Goal: Task Accomplishment & Management: Manage account settings

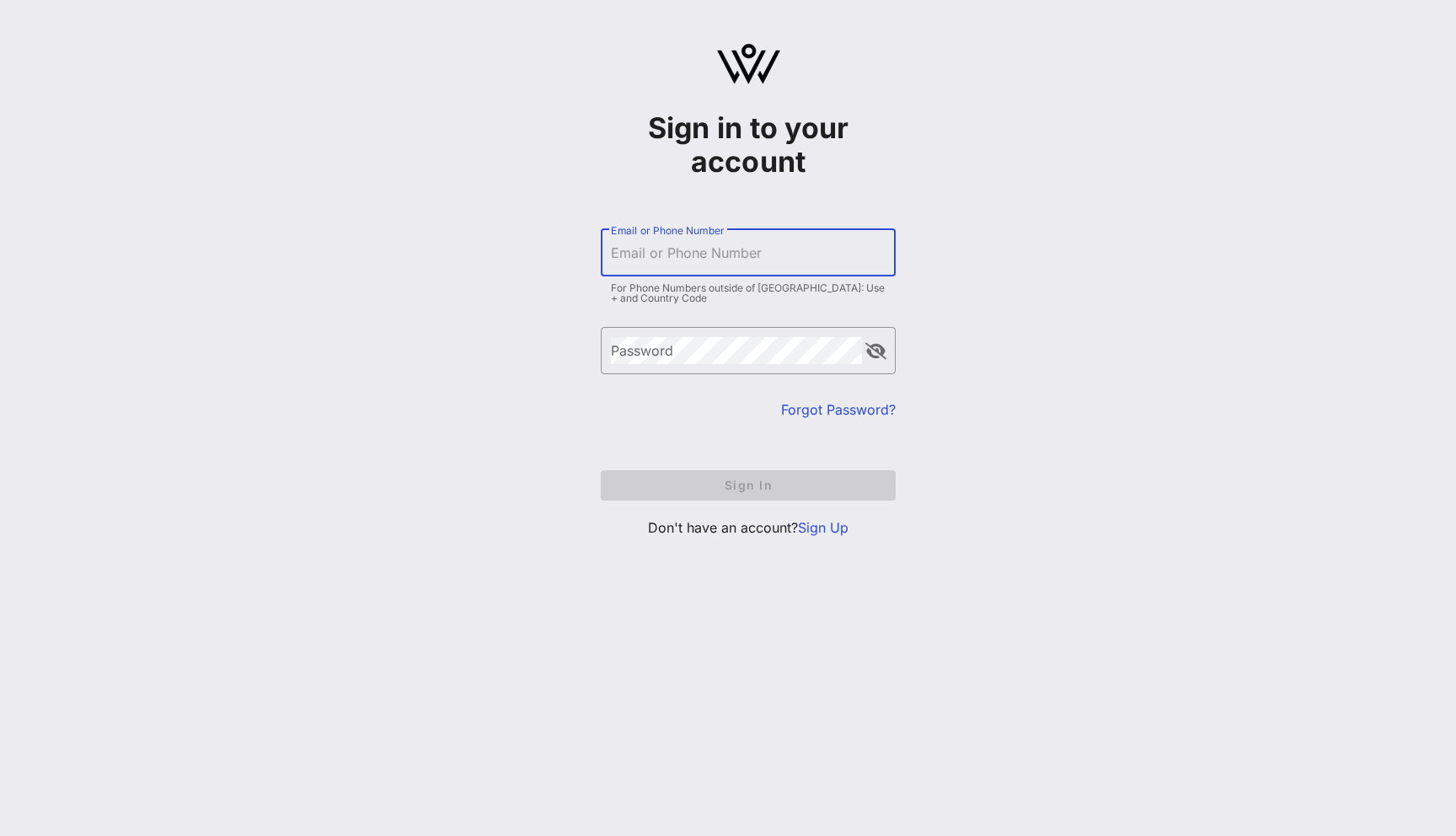
click at [779, 239] on input "Email or Phone Number" at bounding box center [749, 252] width 275 height 27
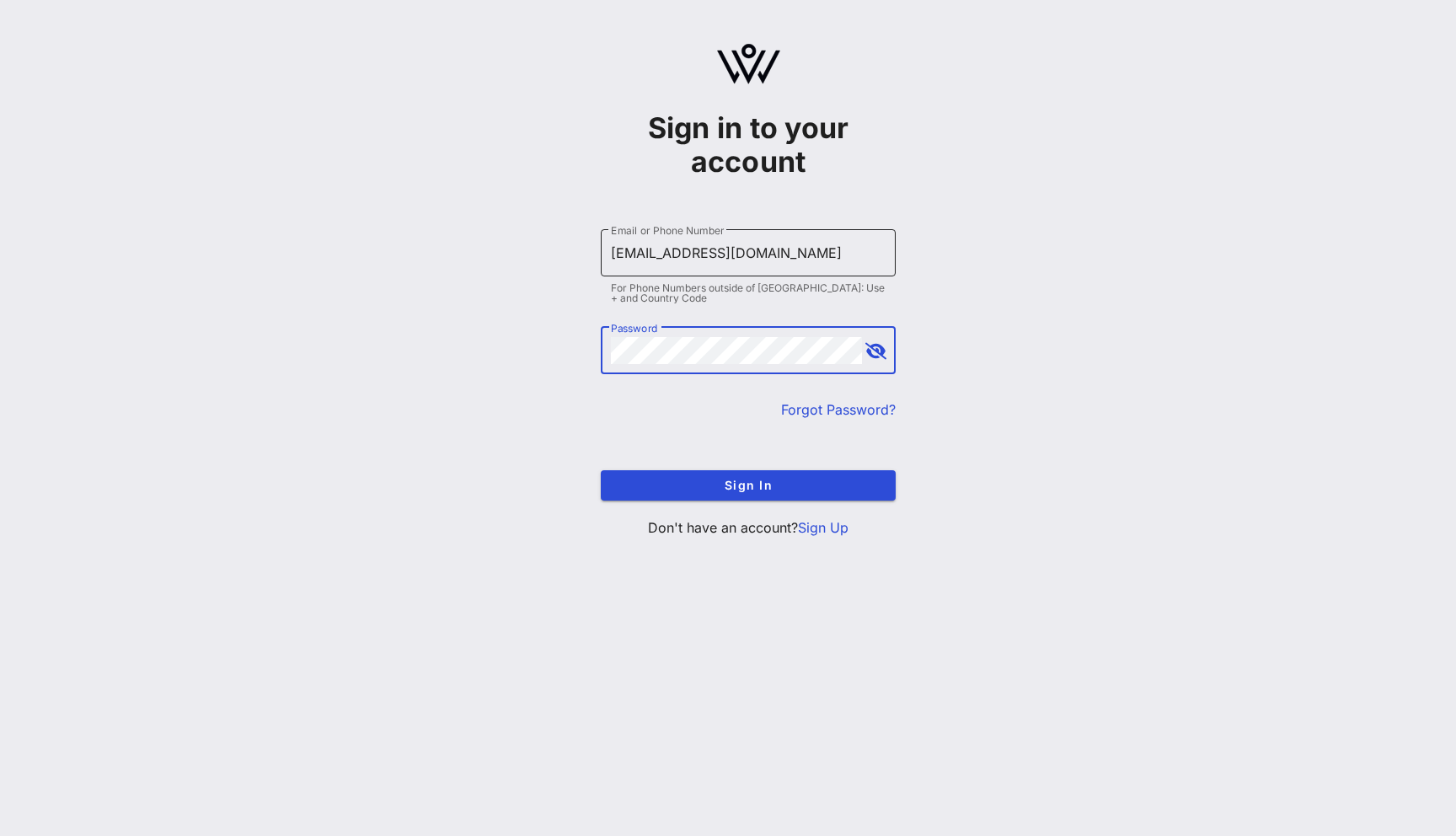
click at [650, 252] on input "yuliia3@vow.app" at bounding box center [749, 252] width 275 height 27
type input "yuliia@vow.app"
click at [601, 470] on button "Sign In" at bounding box center [748, 485] width 295 height 30
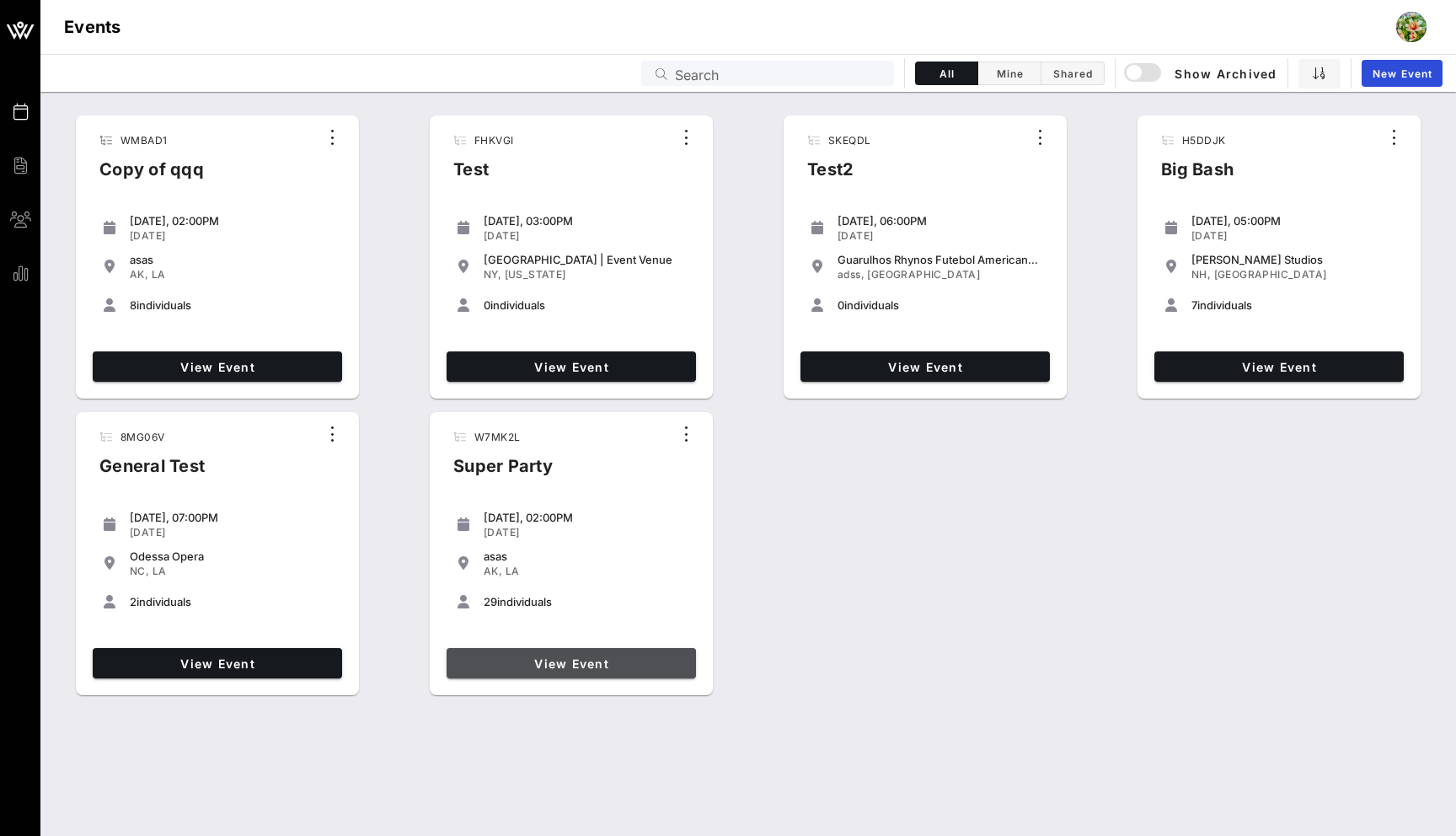
click at [641, 652] on link "View Event" at bounding box center [571, 663] width 250 height 30
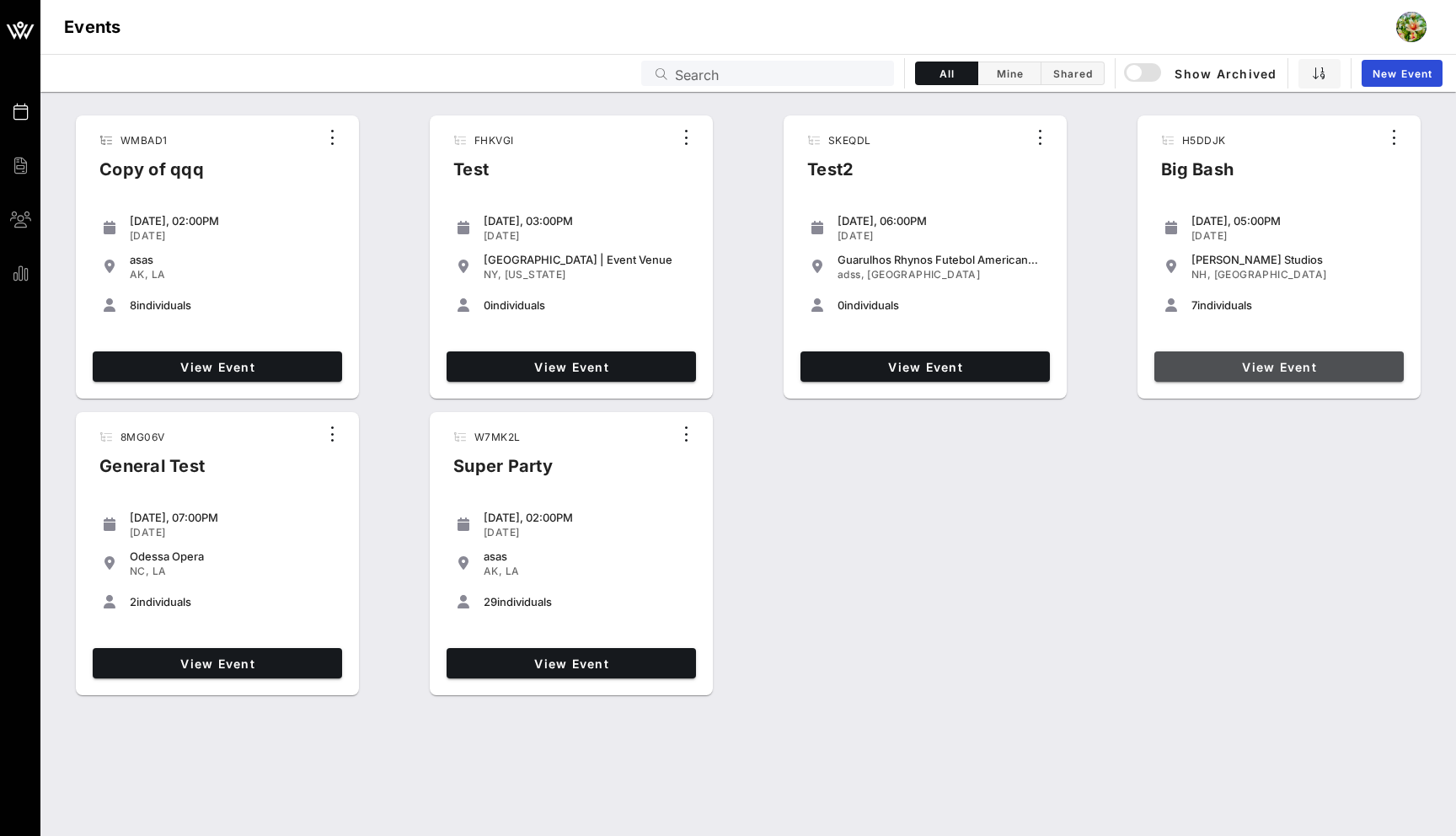
click at [1244, 371] on span "View Event" at bounding box center [1279, 366] width 236 height 14
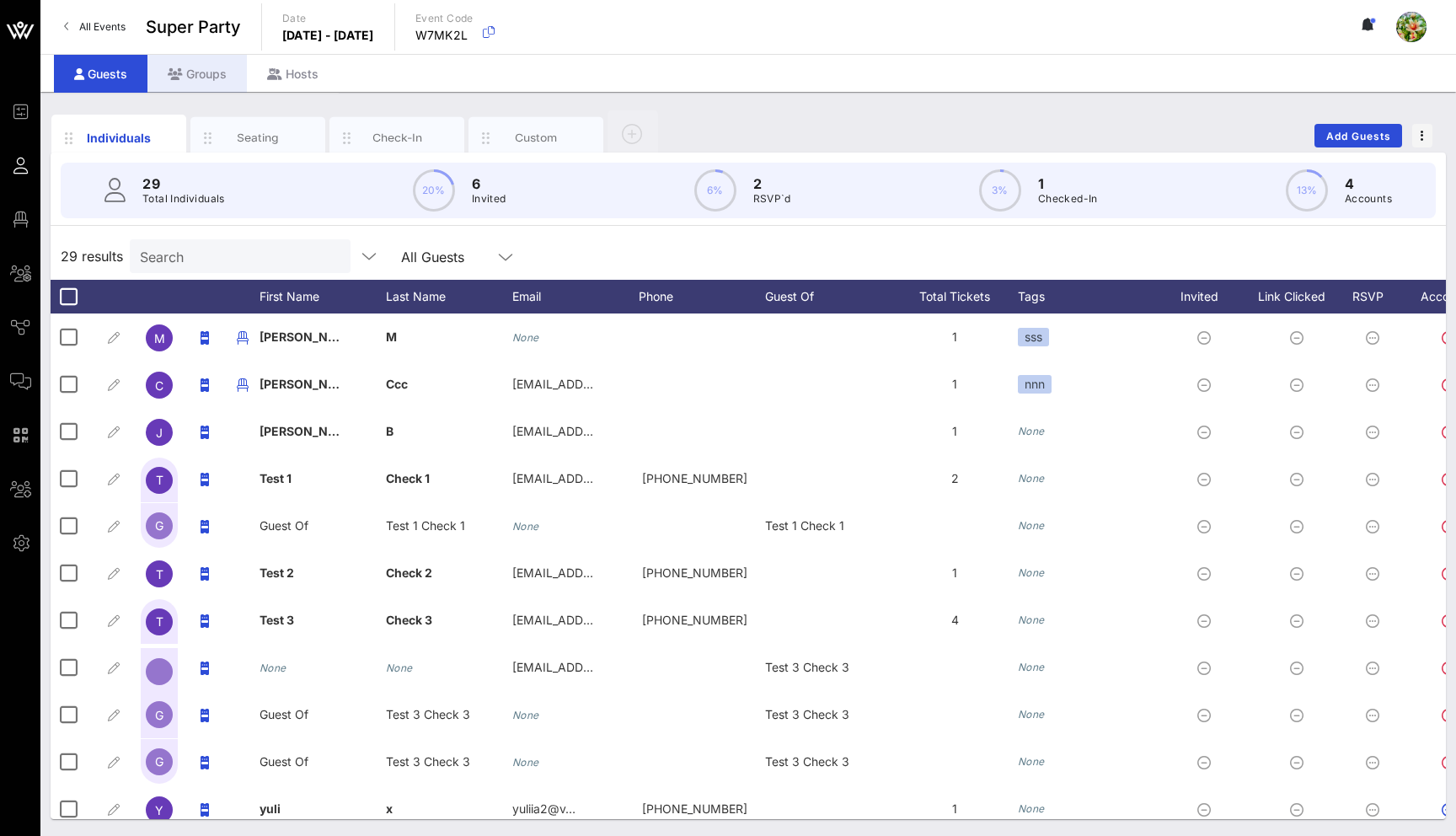
click at [222, 76] on div "Groups" at bounding box center [198, 73] width 100 height 38
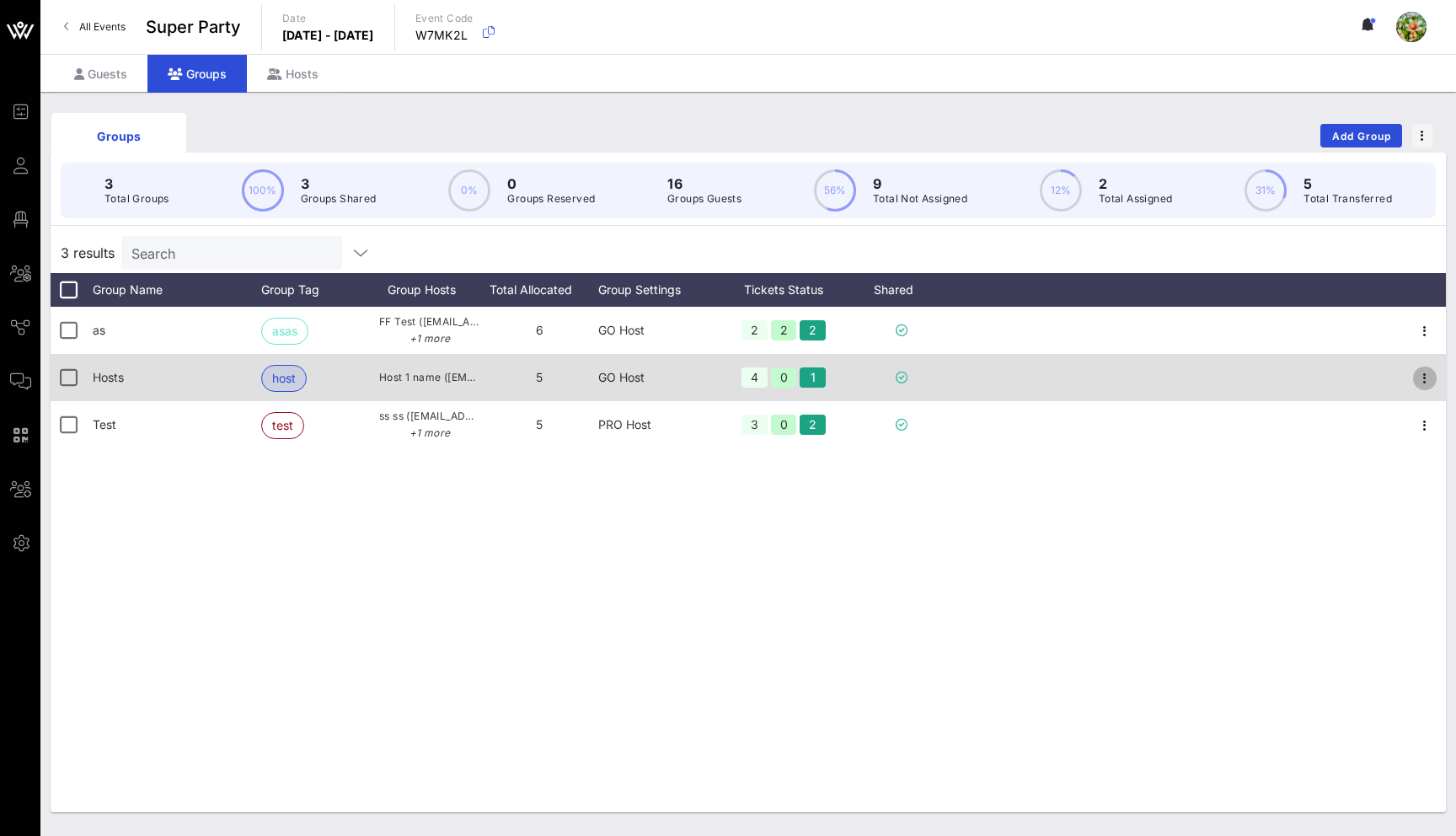
click at [1421, 383] on icon "button" at bounding box center [1424, 378] width 20 height 20
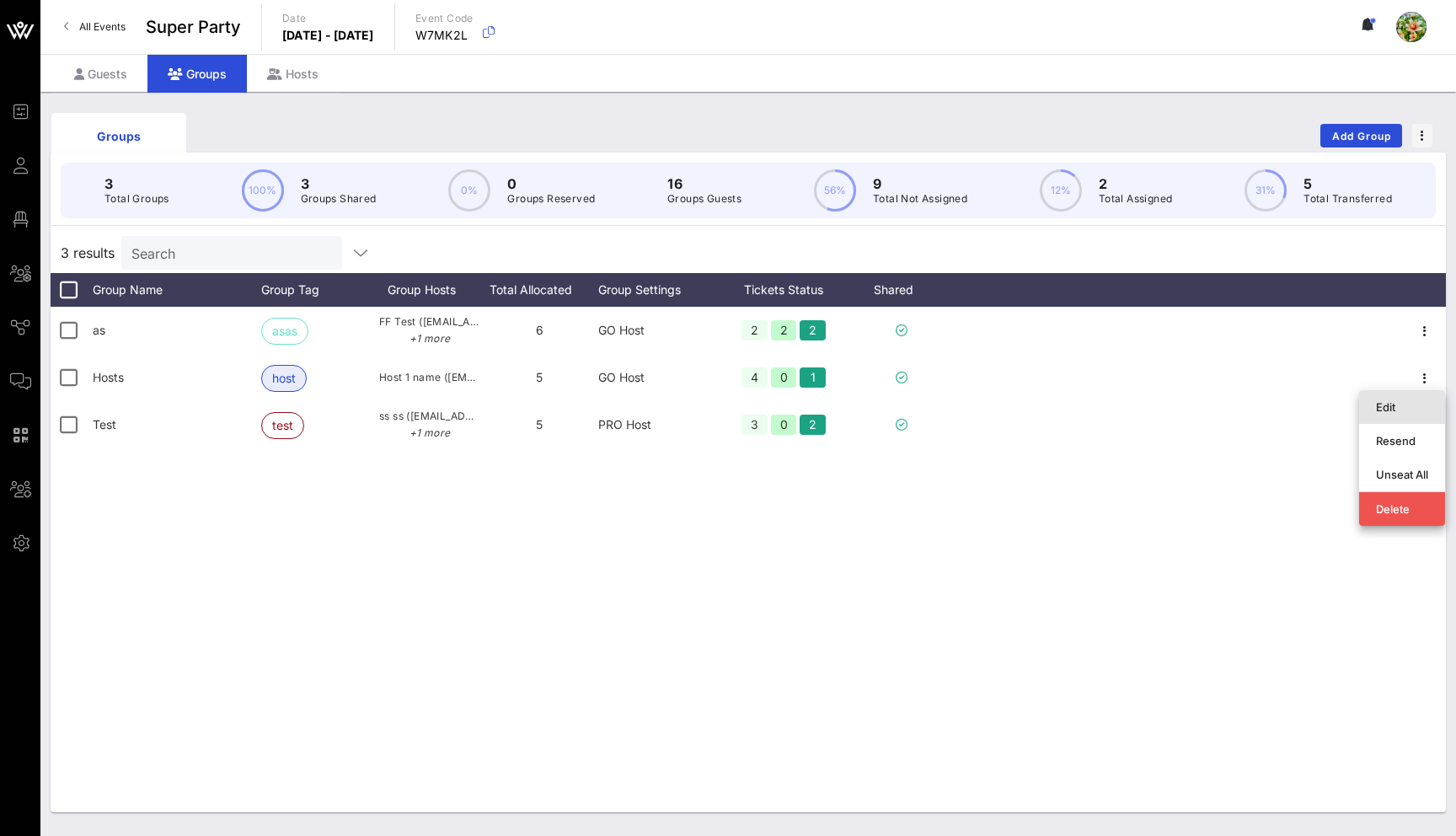
click at [1388, 403] on div "Edit" at bounding box center [1401, 407] width 52 height 13
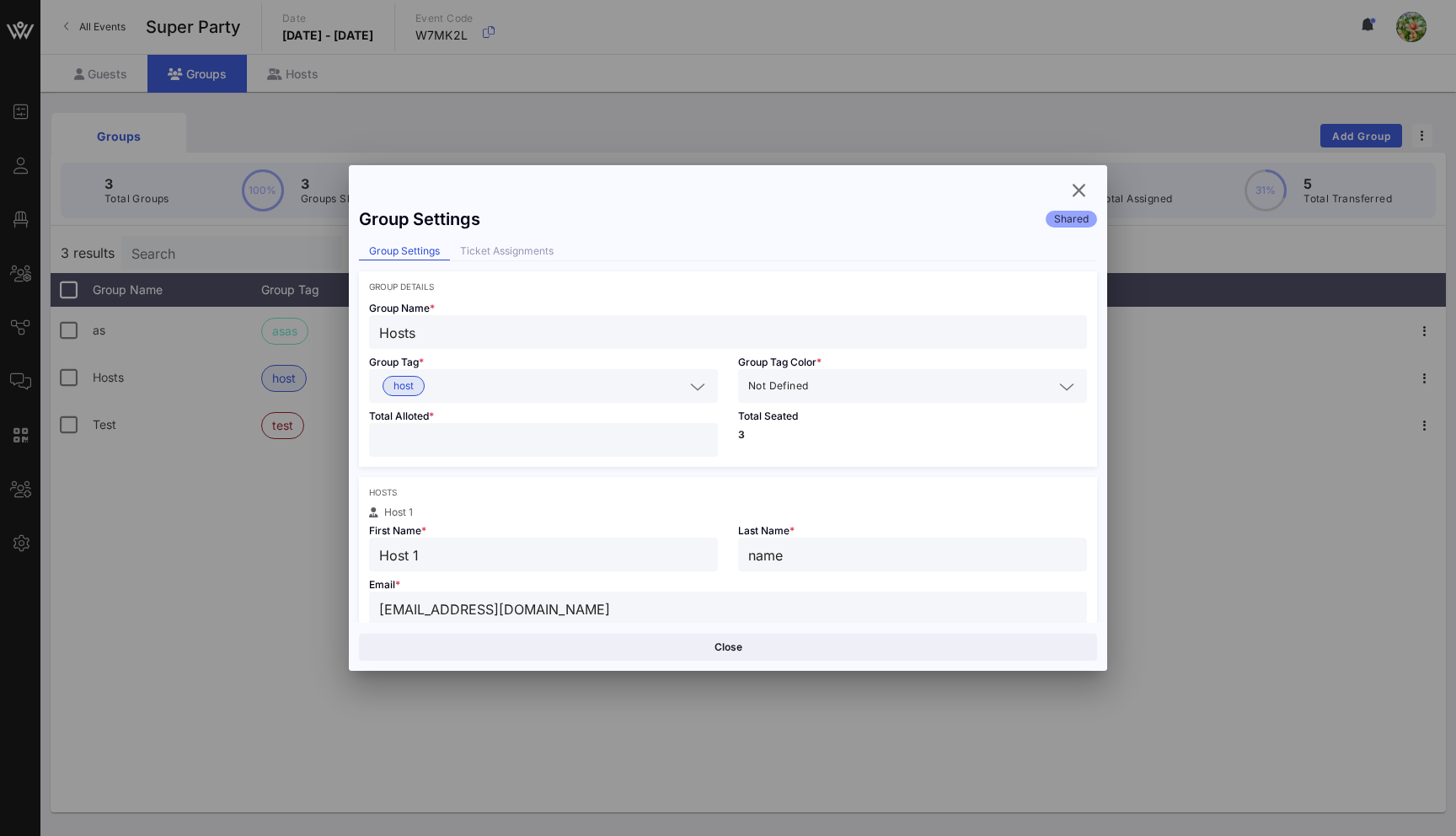
drag, startPoint x: 544, startPoint y: 456, endPoint x: 316, endPoint y: 424, distance: 230.2
click at [316, 424] on div "Event Builder Guests Floor Plan All Groups Journeys Comms QR Scanner Team Setti…" at bounding box center [728, 442] width 1456 height 883
click at [574, 436] on input "*" at bounding box center [543, 439] width 329 height 22
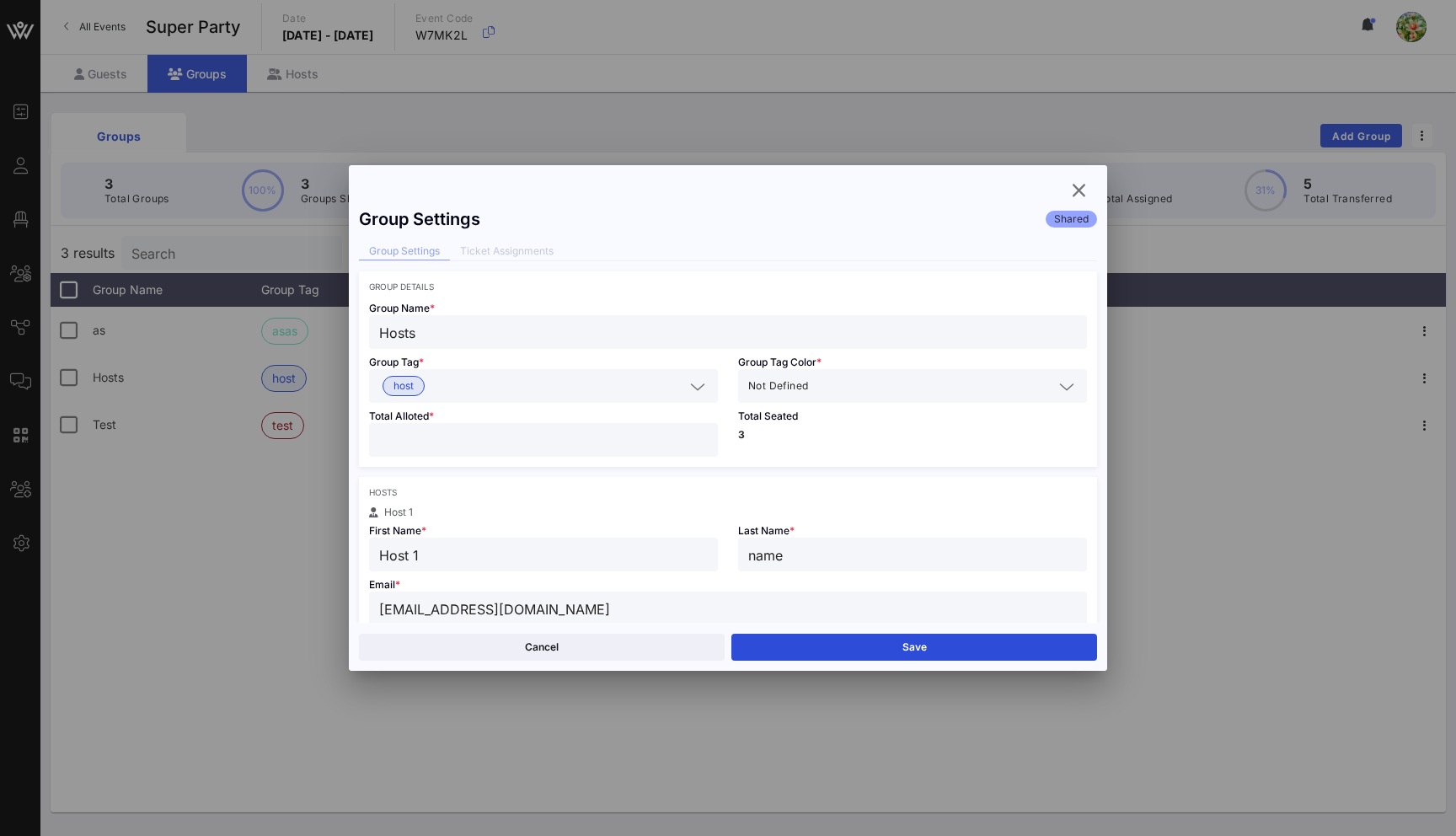
type input "*"
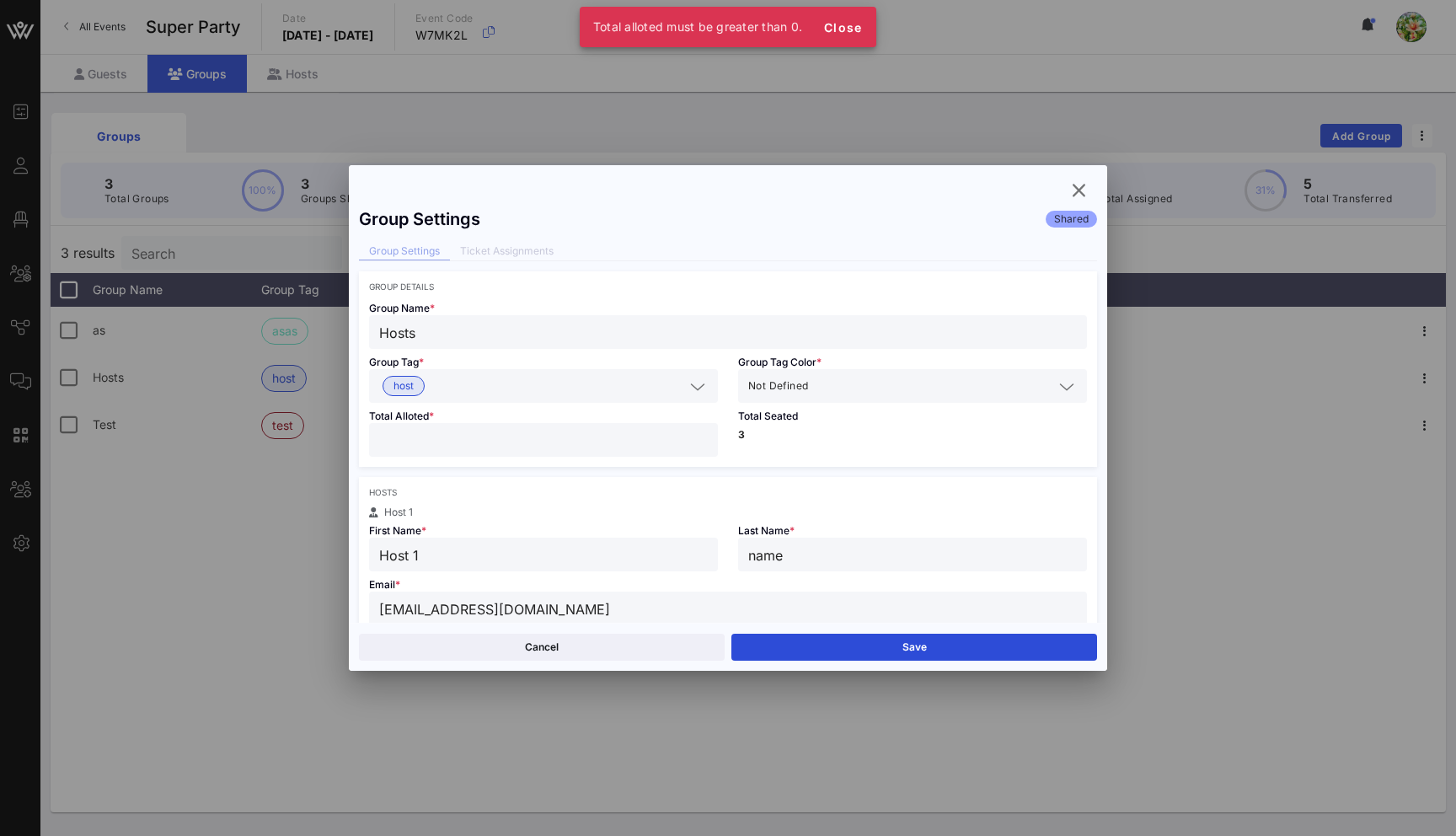
click at [794, 462] on div "Total Seated 3" at bounding box center [913, 435] width 369 height 64
click at [454, 442] on input "*" at bounding box center [543, 439] width 329 height 22
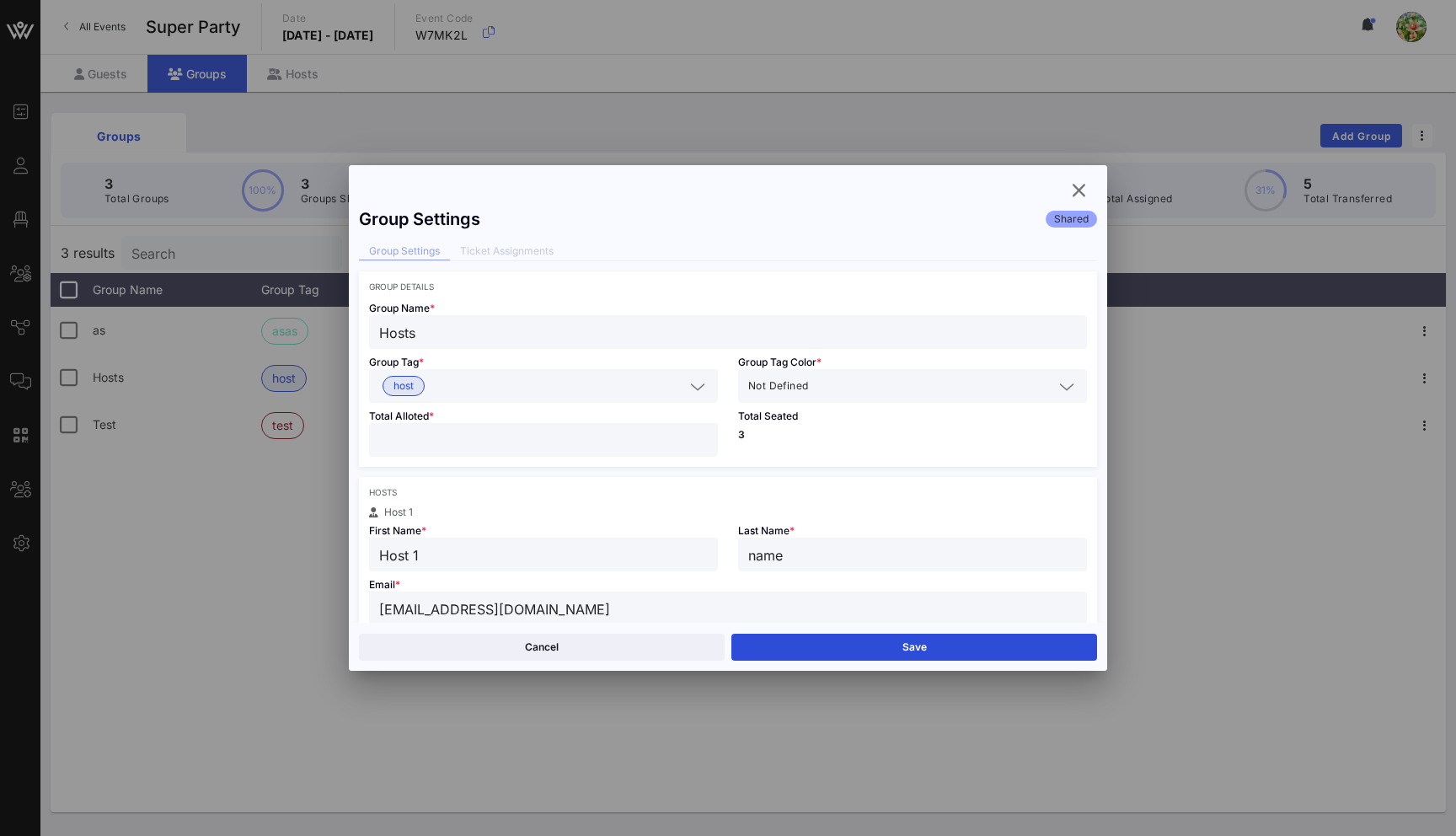
click at [704, 444] on input "*" at bounding box center [543, 439] width 329 height 22
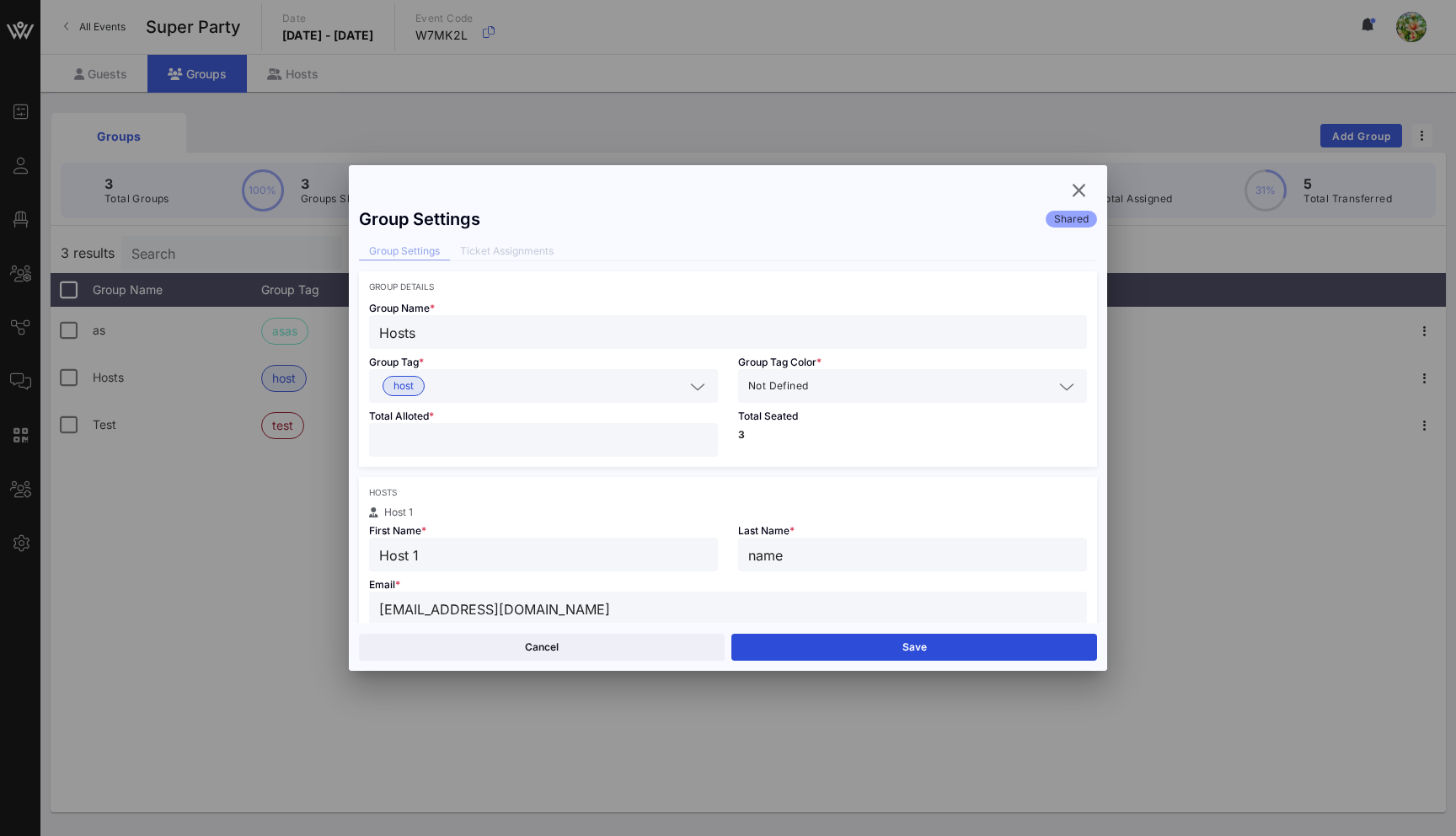
click at [704, 444] on input "*" at bounding box center [543, 439] width 329 height 22
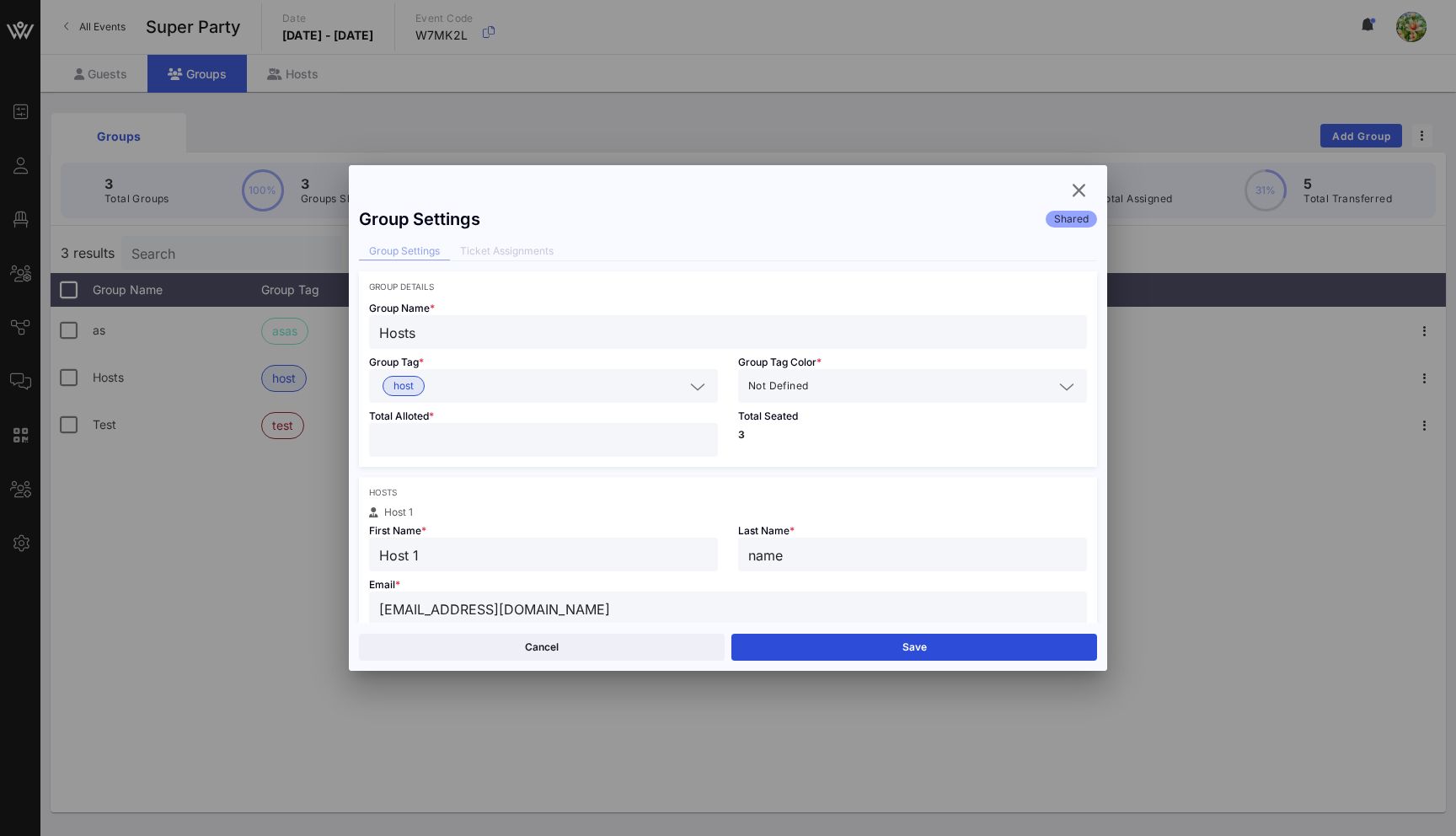
click at [704, 444] on input "*" at bounding box center [543, 439] width 329 height 22
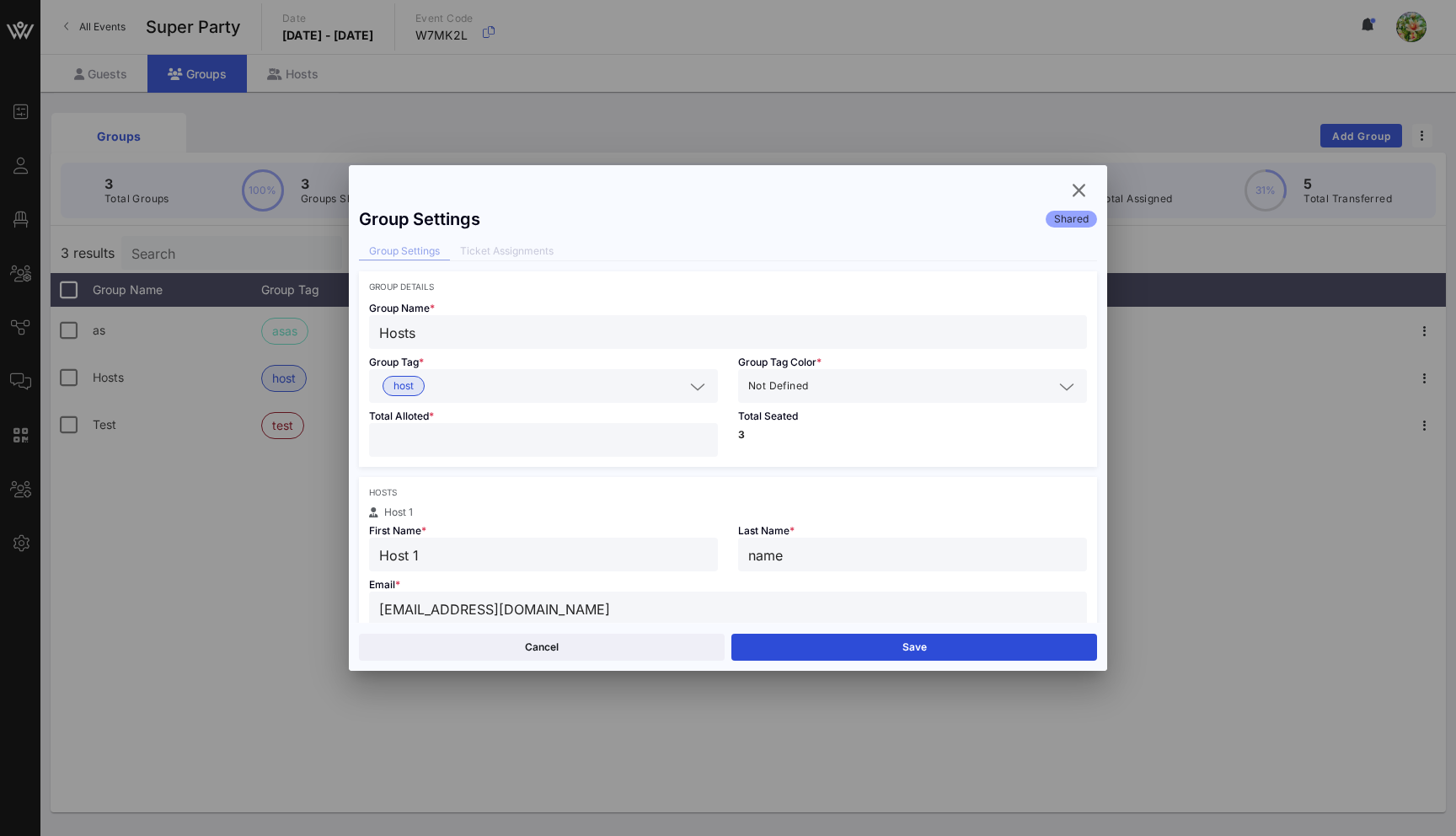
click at [704, 444] on input "*" at bounding box center [543, 439] width 329 height 22
click at [749, 456] on div "Total Seated 3" at bounding box center [913, 435] width 369 height 64
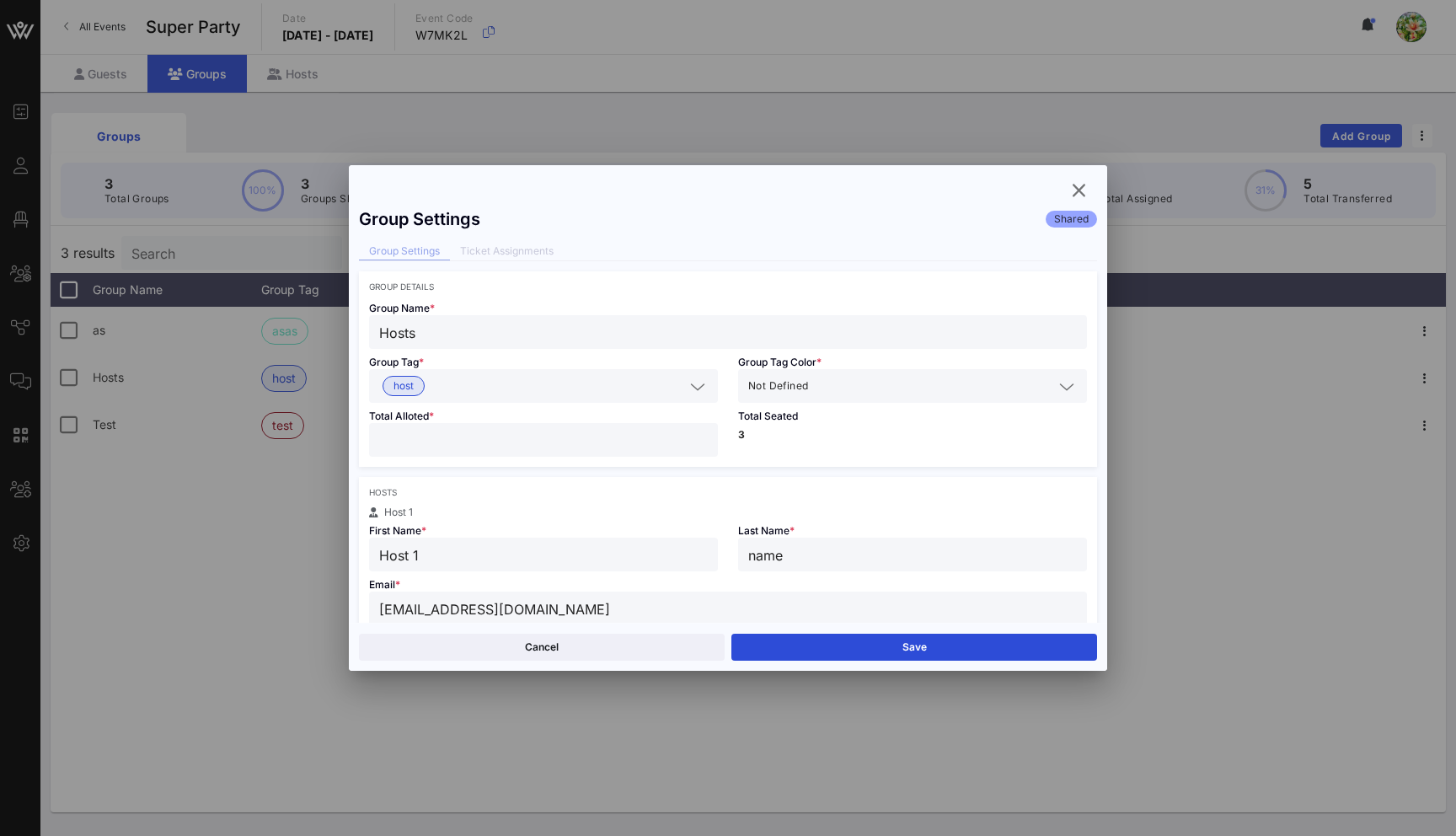
click at [512, 458] on div "Total Alloted * *" at bounding box center [543, 435] width 369 height 64
click at [503, 451] on div "*" at bounding box center [543, 440] width 329 height 34
type input "*"
click at [1081, 189] on icon "button" at bounding box center [1078, 189] width 20 height 20
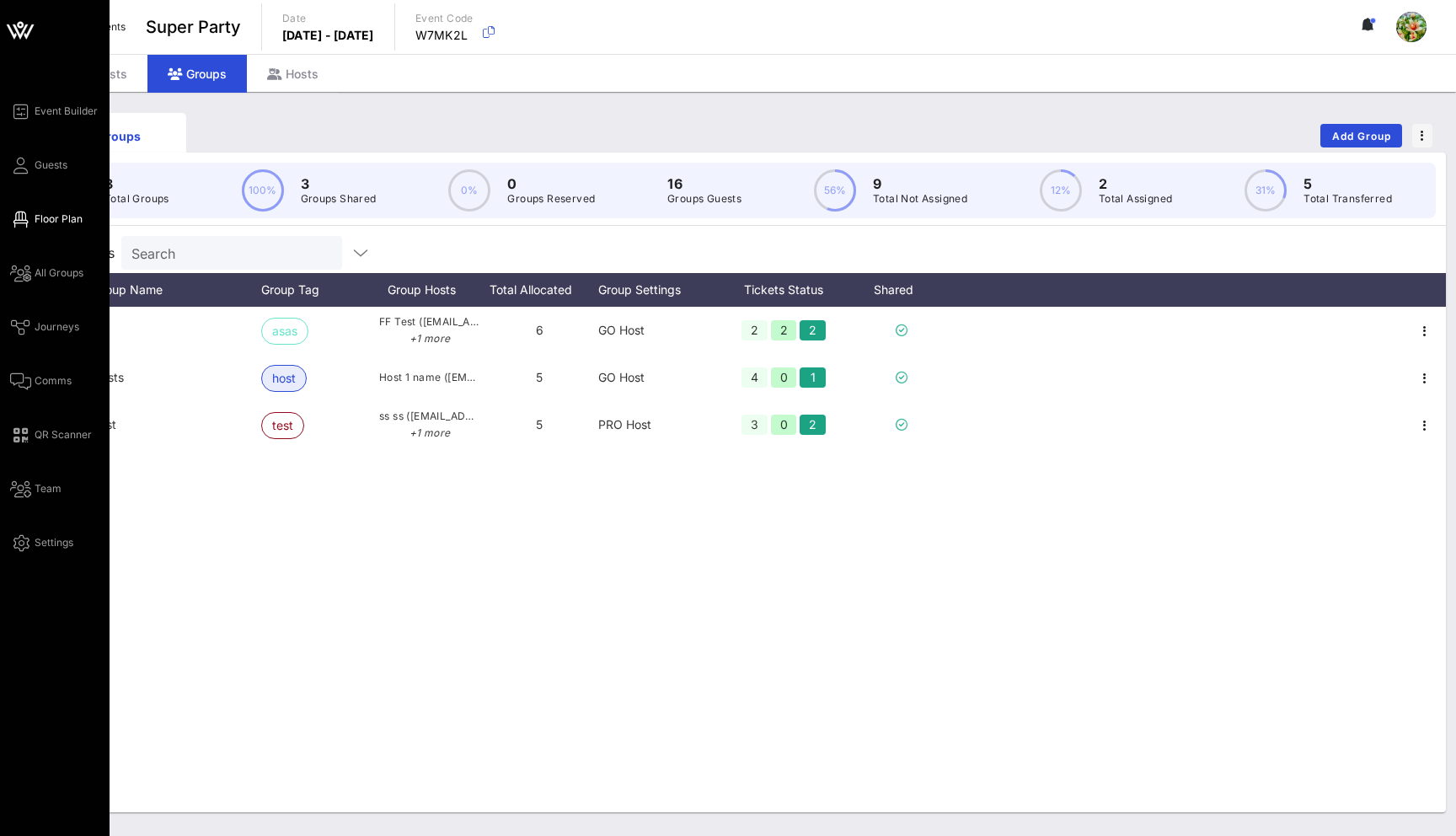
click at [24, 218] on icon at bounding box center [21, 219] width 21 height 3
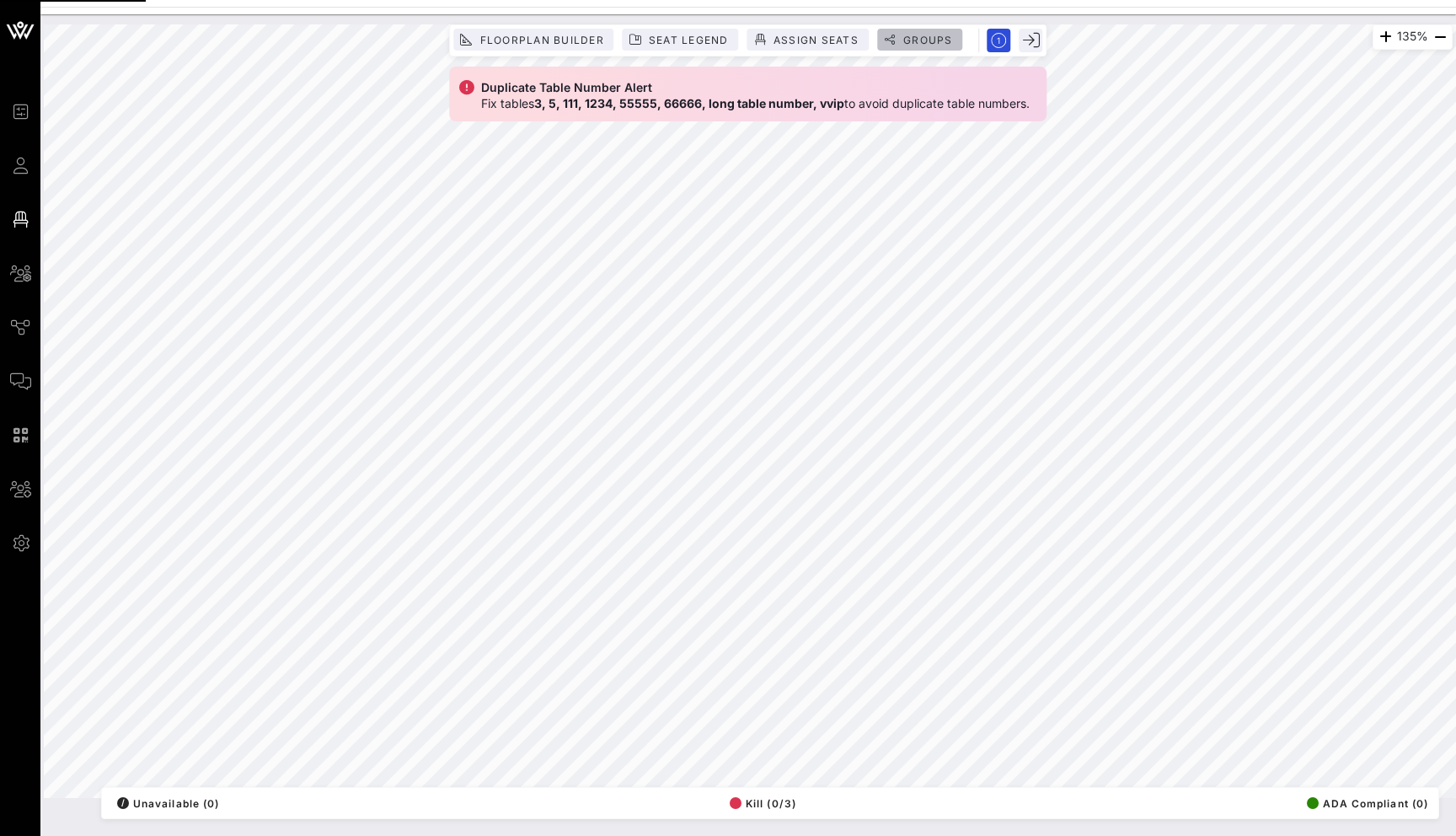
click at [941, 45] on button "Groups" at bounding box center [919, 39] width 86 height 22
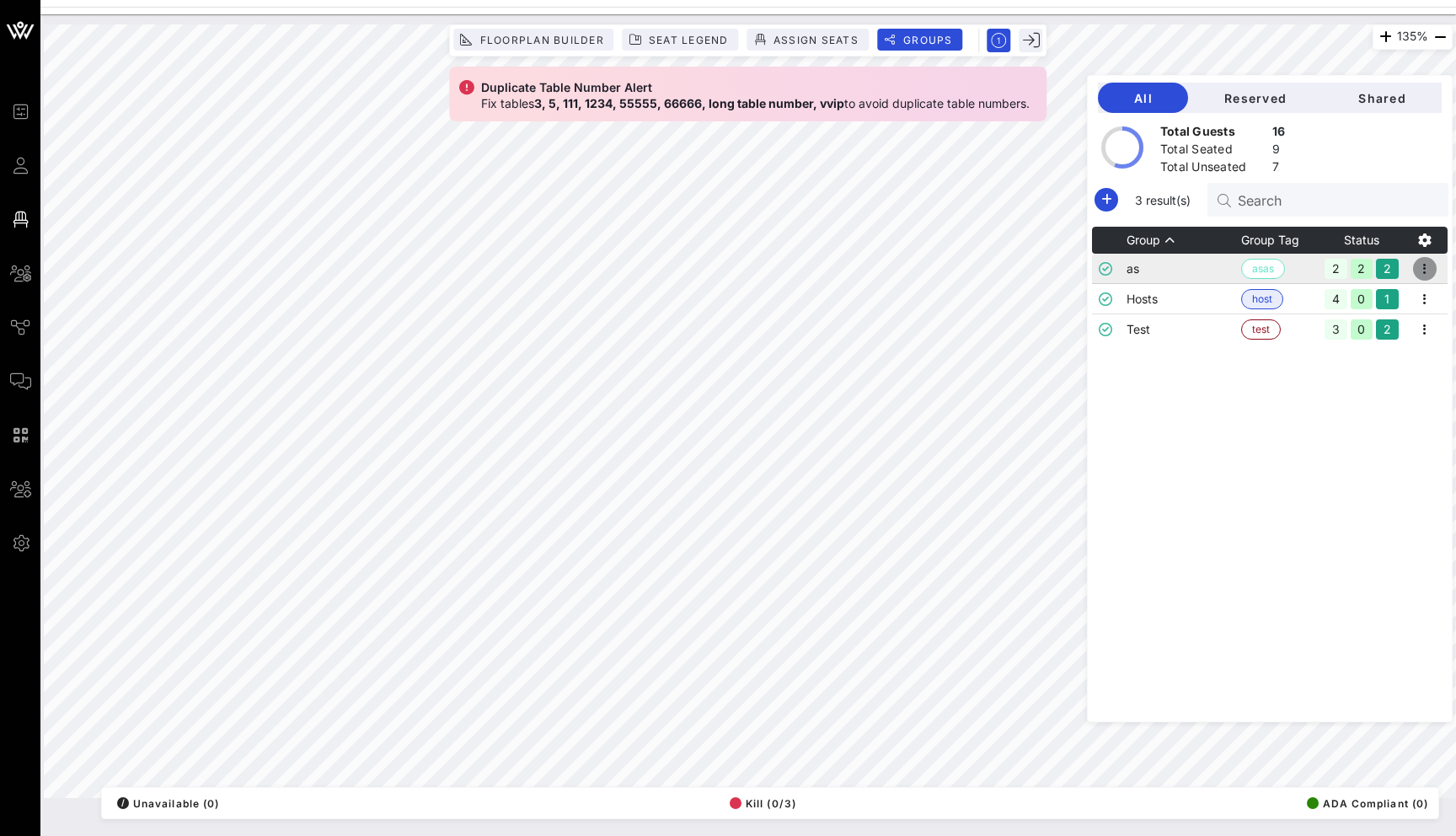
click at [1435, 259] on icon "button" at bounding box center [1424, 268] width 20 height 20
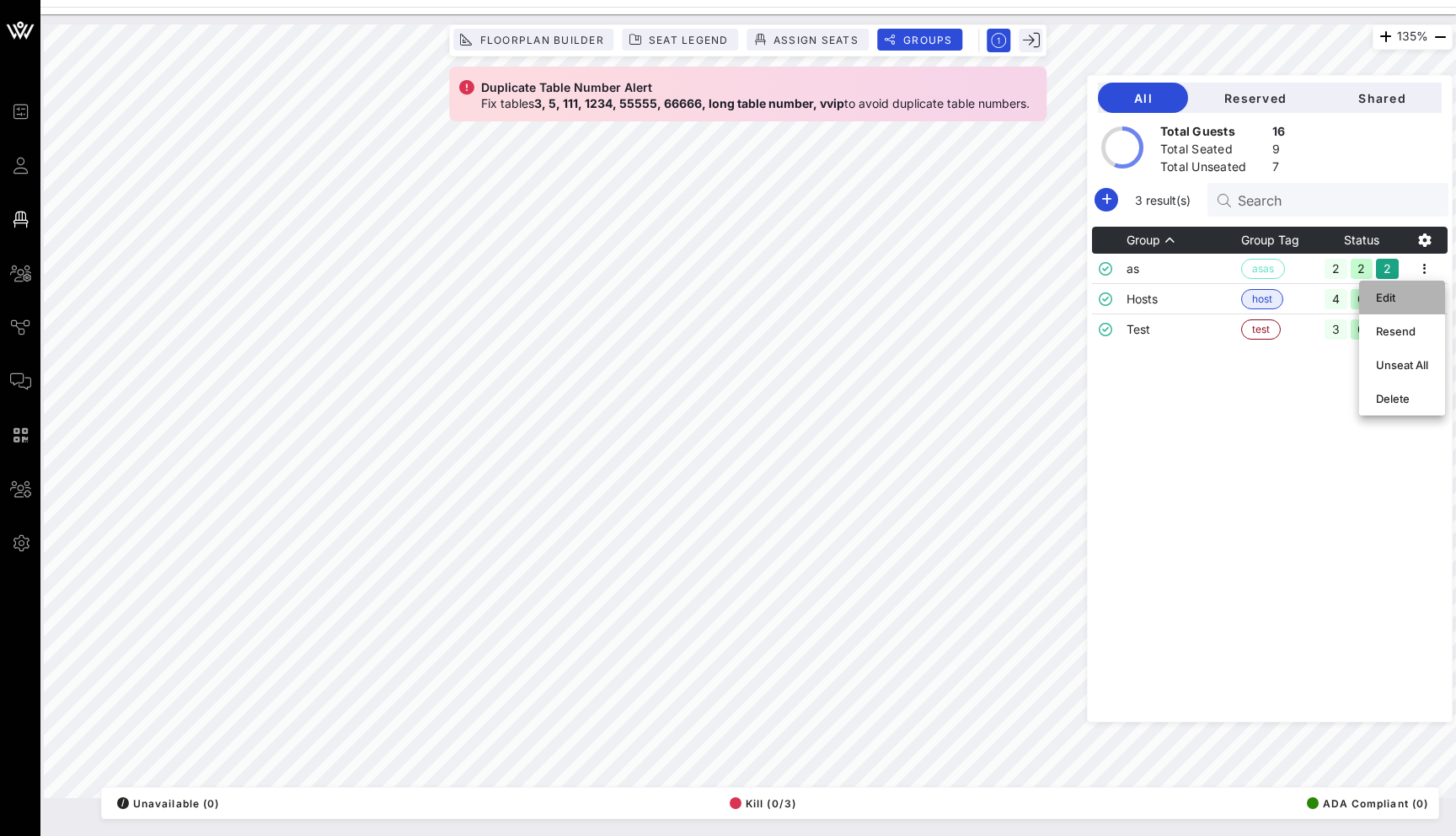
click at [1419, 290] on div "Edit" at bounding box center [1401, 297] width 52 height 27
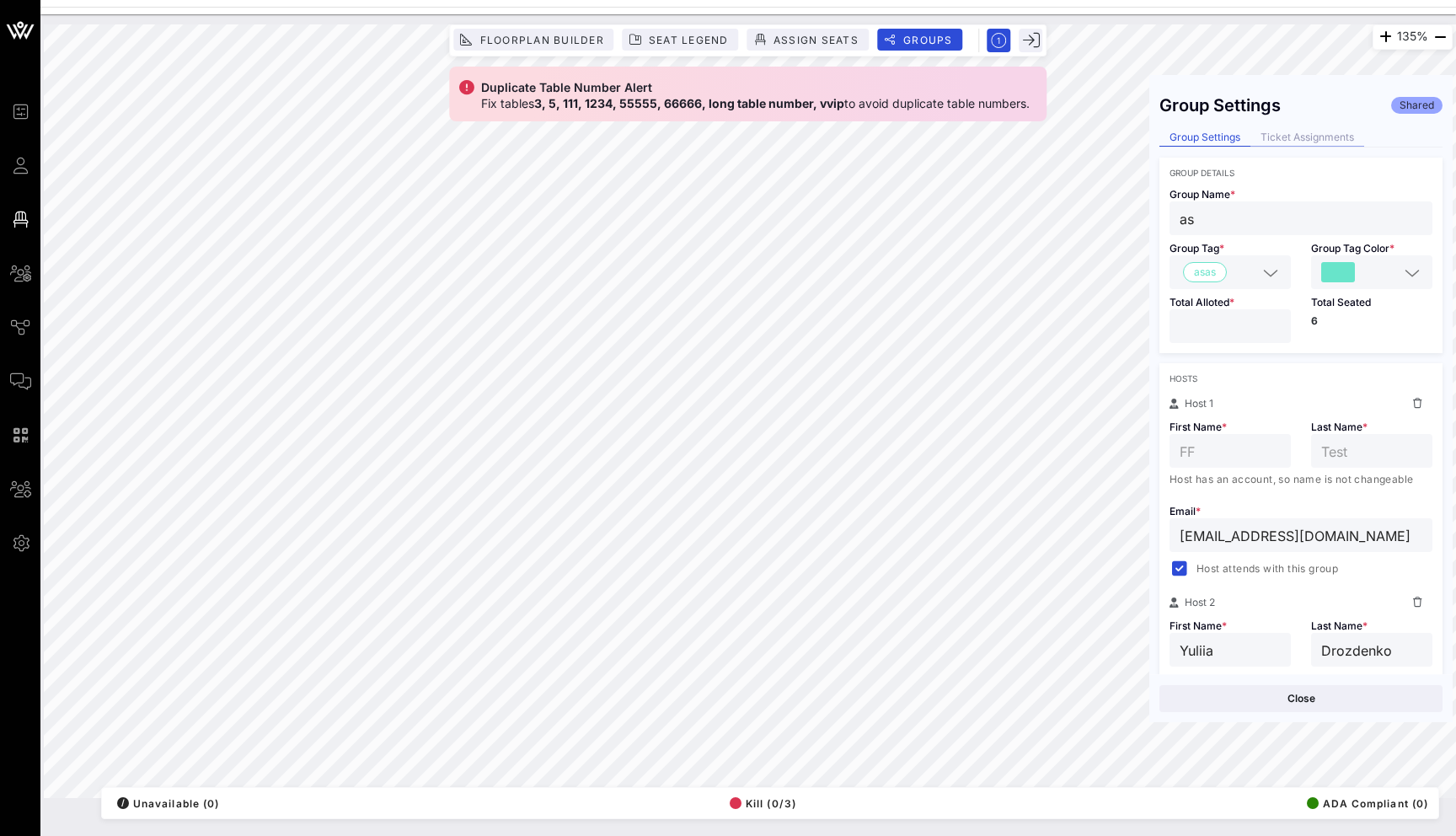
click at [1295, 145] on div "Ticket Assignments" at bounding box center [1307, 137] width 114 height 18
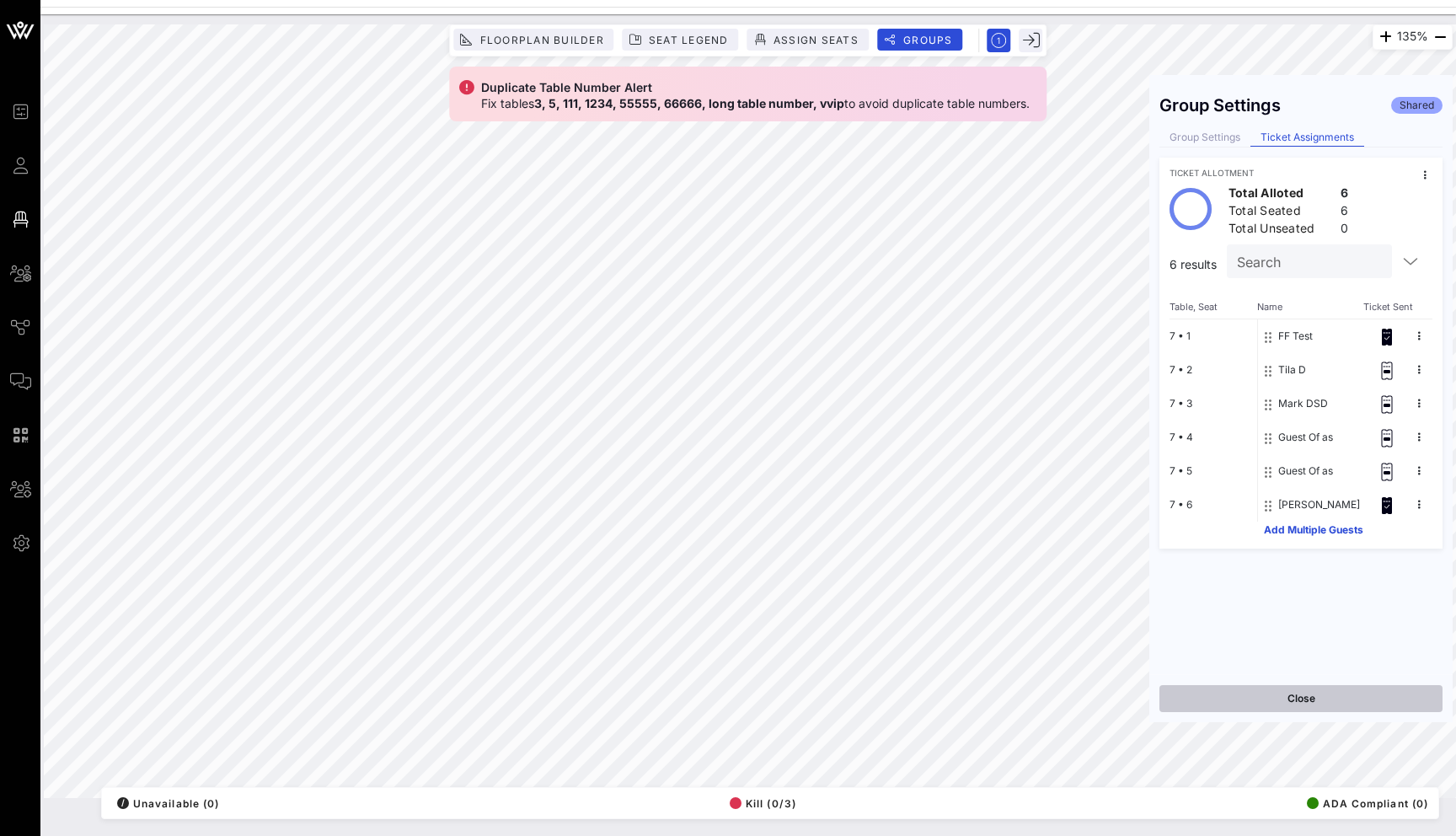
click at [1331, 691] on button "Close" at bounding box center [1301, 698] width 283 height 27
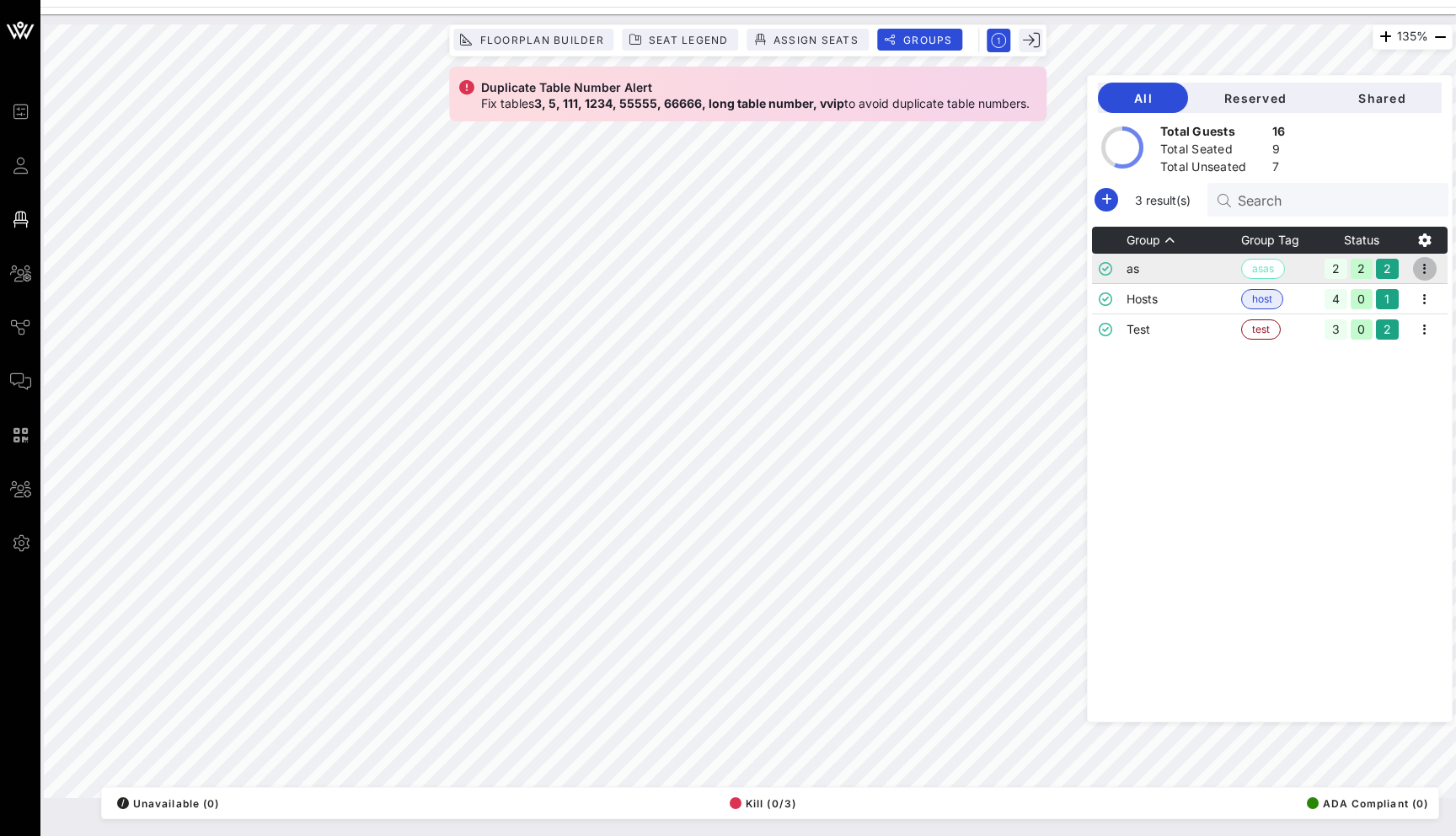
click at [1432, 271] on icon "button" at bounding box center [1424, 268] width 20 height 20
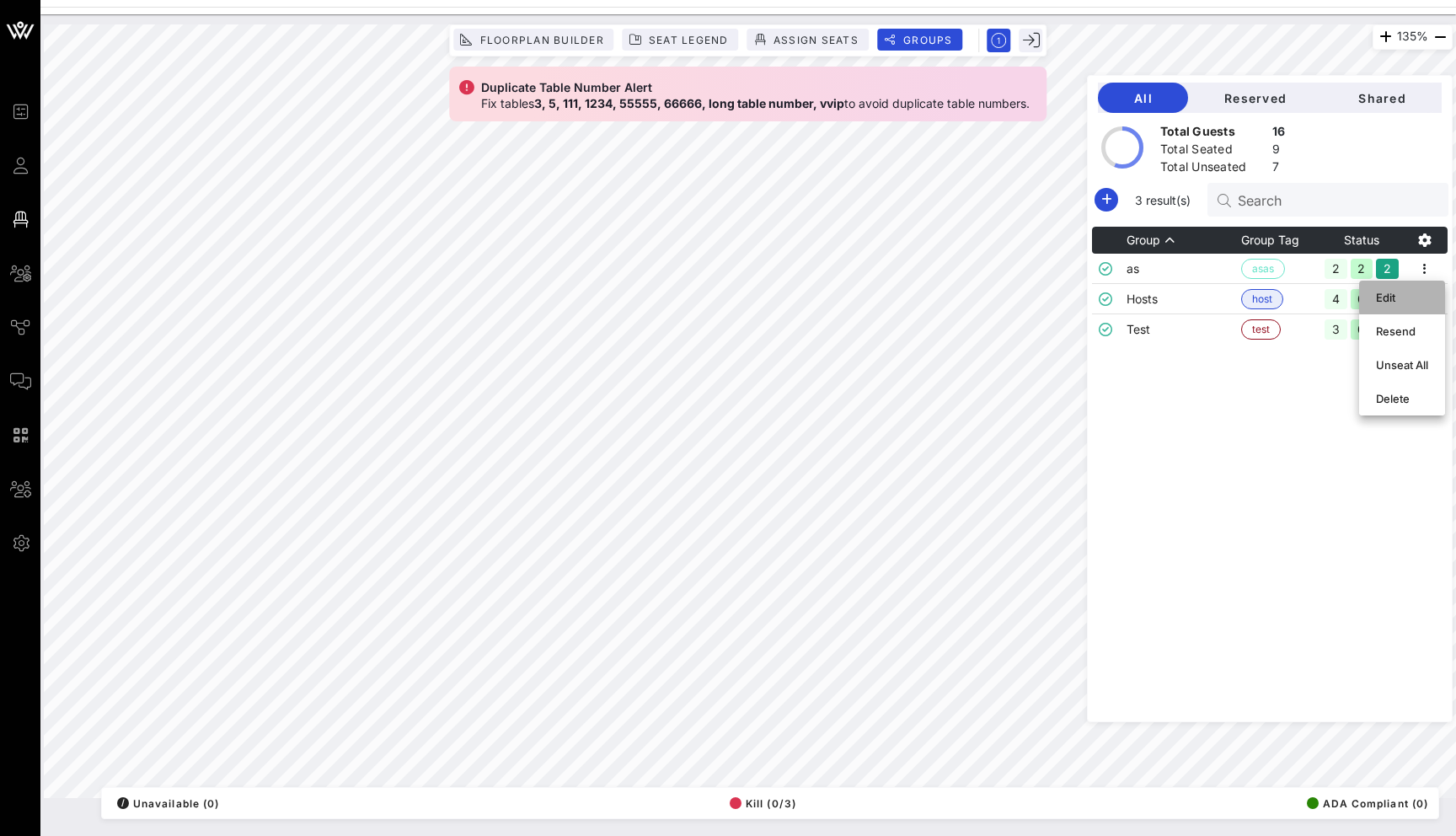
click at [1418, 300] on div "Edit" at bounding box center [1401, 297] width 52 height 13
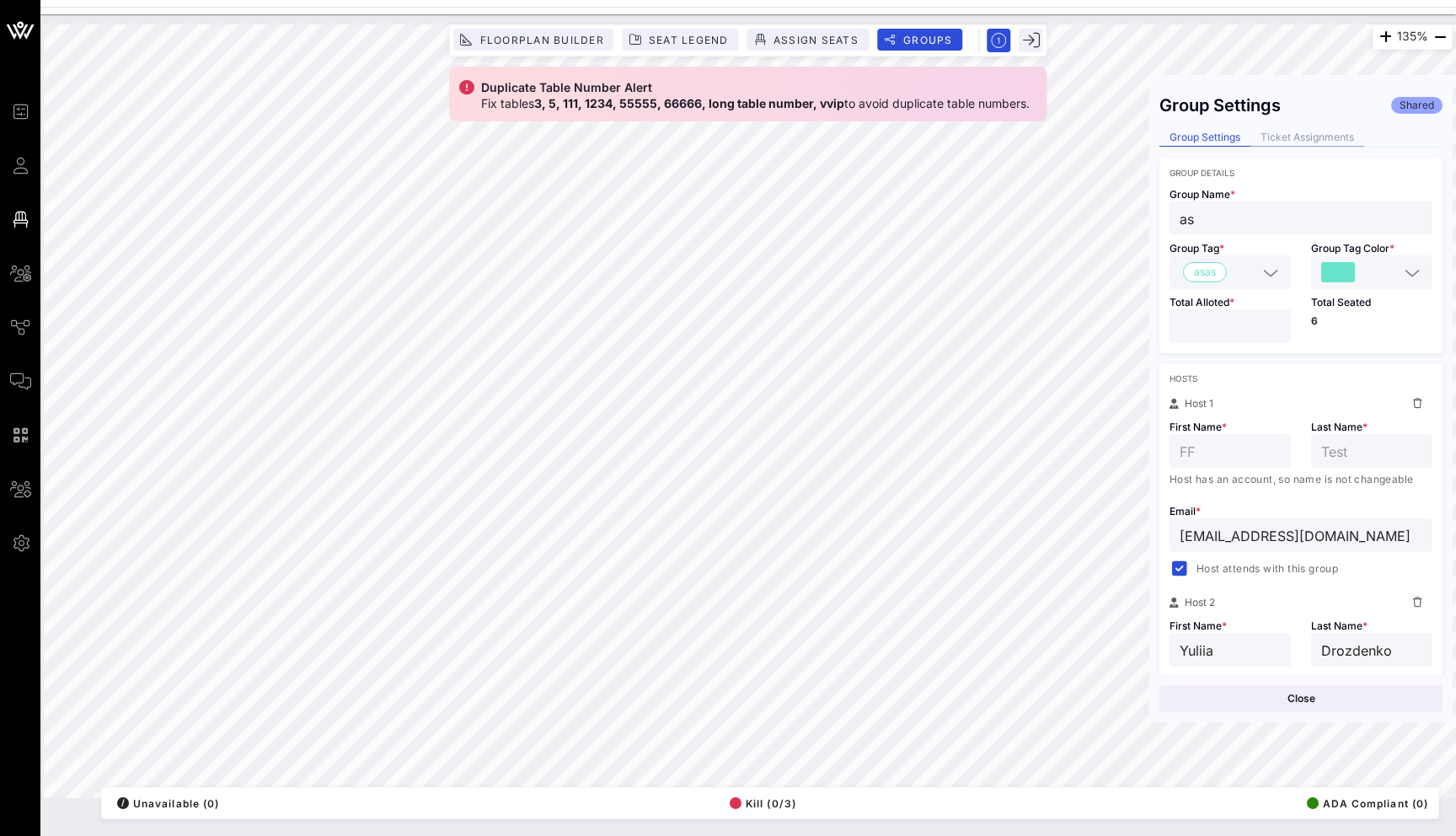
click at [1311, 137] on div "Ticket Assignments" at bounding box center [1307, 137] width 114 height 18
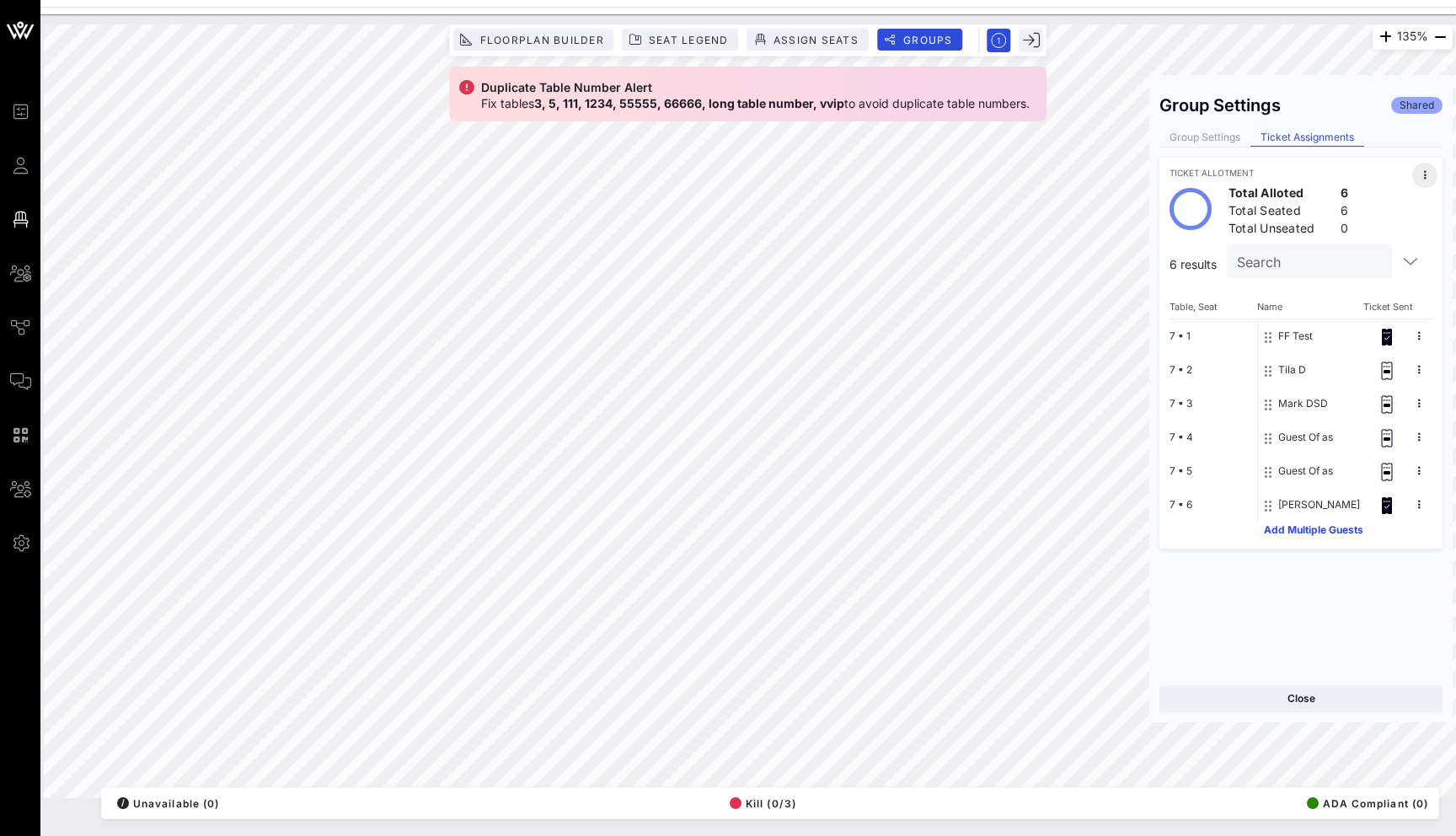
click at [1421, 178] on button at bounding box center [1425, 175] width 25 height 25
click at [1421, 178] on div "Unseat All" at bounding box center [1405, 179] width 52 height 13
click at [1391, 687] on button "Save" at bounding box center [1373, 698] width 138 height 27
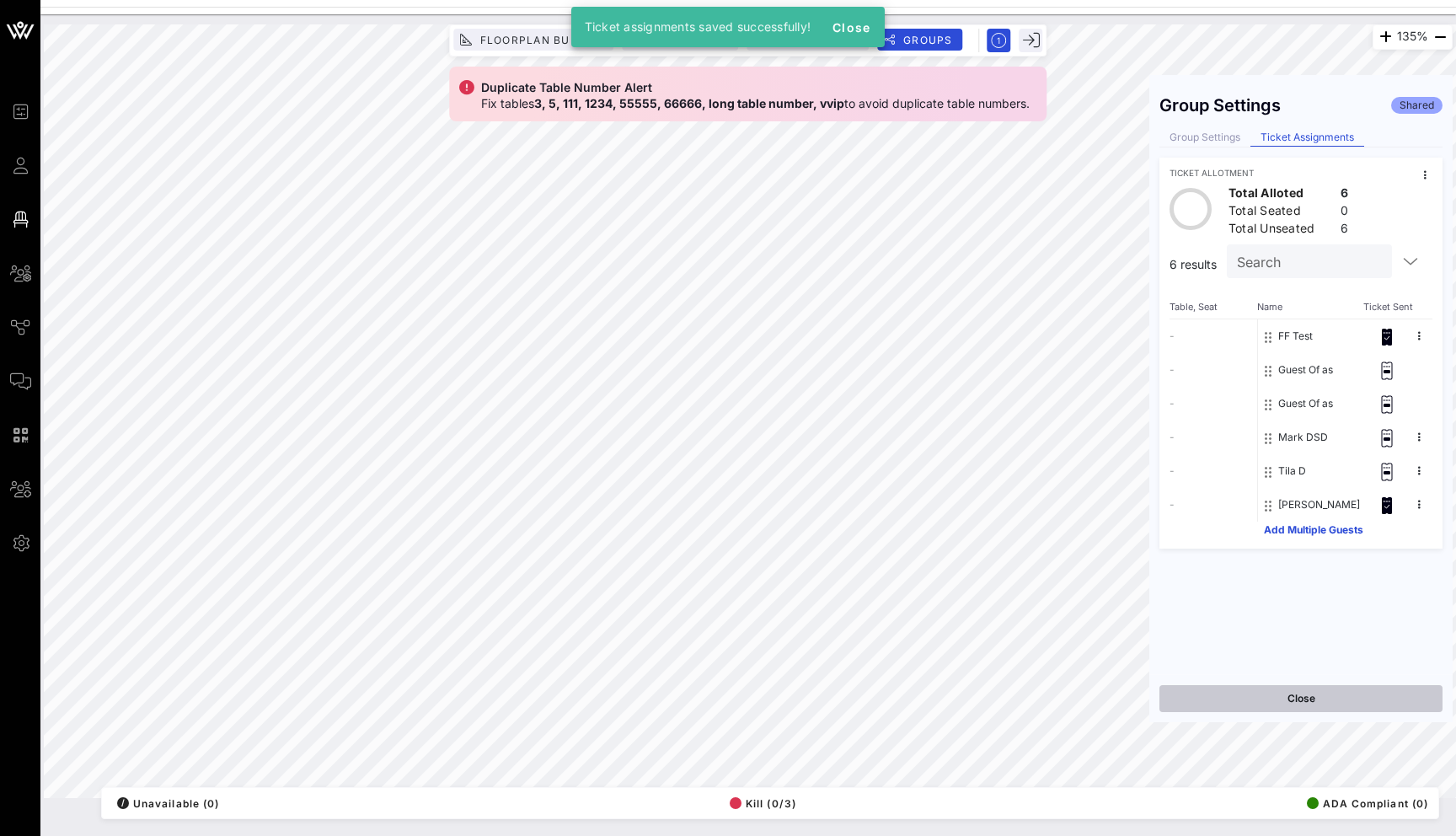
click at [1391, 688] on button "Close" at bounding box center [1301, 698] width 283 height 27
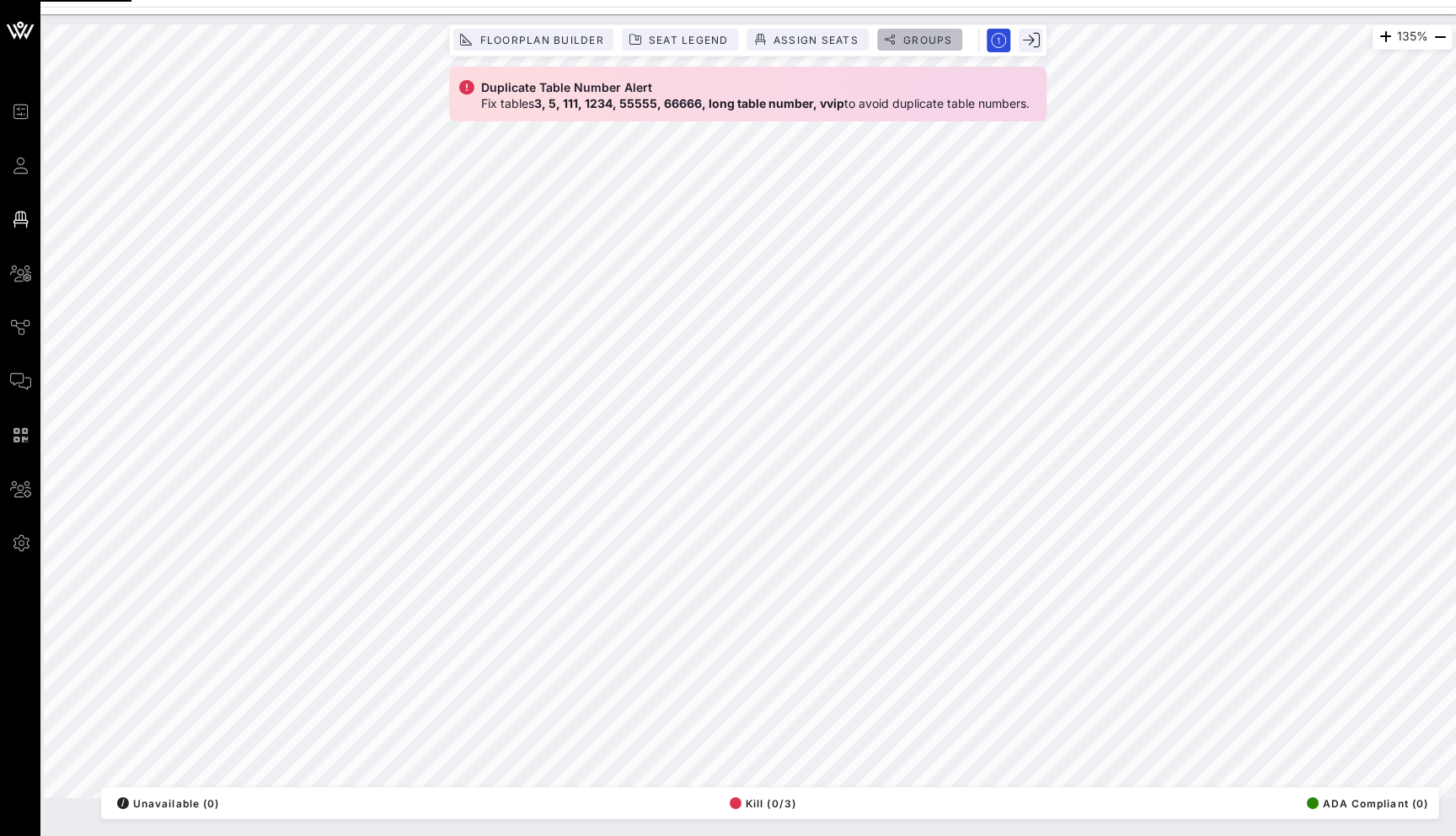
click at [943, 46] on button "Groups" at bounding box center [919, 39] width 86 height 22
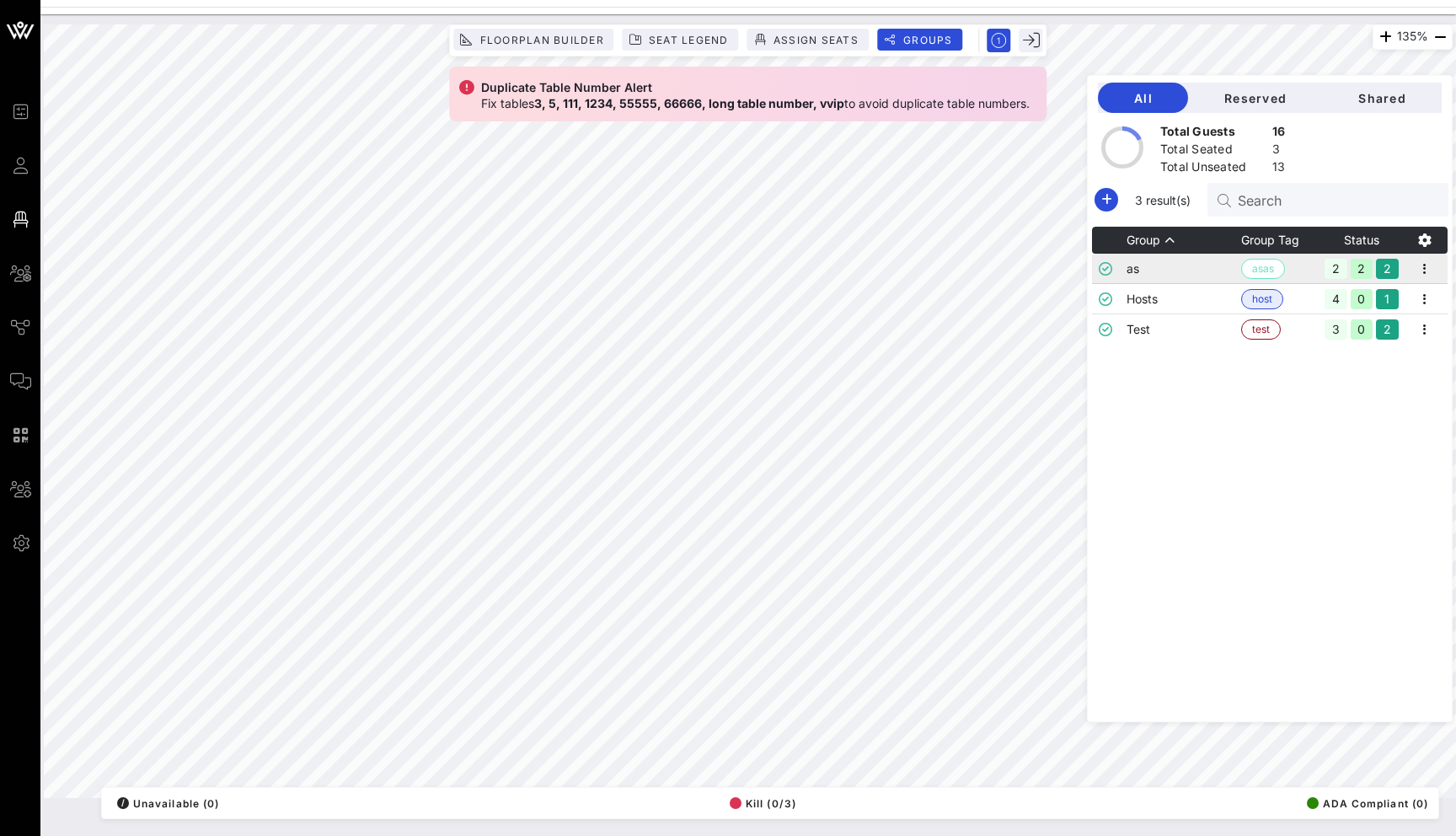
click at [1241, 260] on td "as" at bounding box center [1184, 268] width 115 height 30
click at [1241, 262] on td "as" at bounding box center [1184, 268] width 115 height 30
click at [1432, 267] on icon "button" at bounding box center [1424, 268] width 20 height 20
click at [1431, 296] on div "Edit" at bounding box center [1401, 297] width 86 height 34
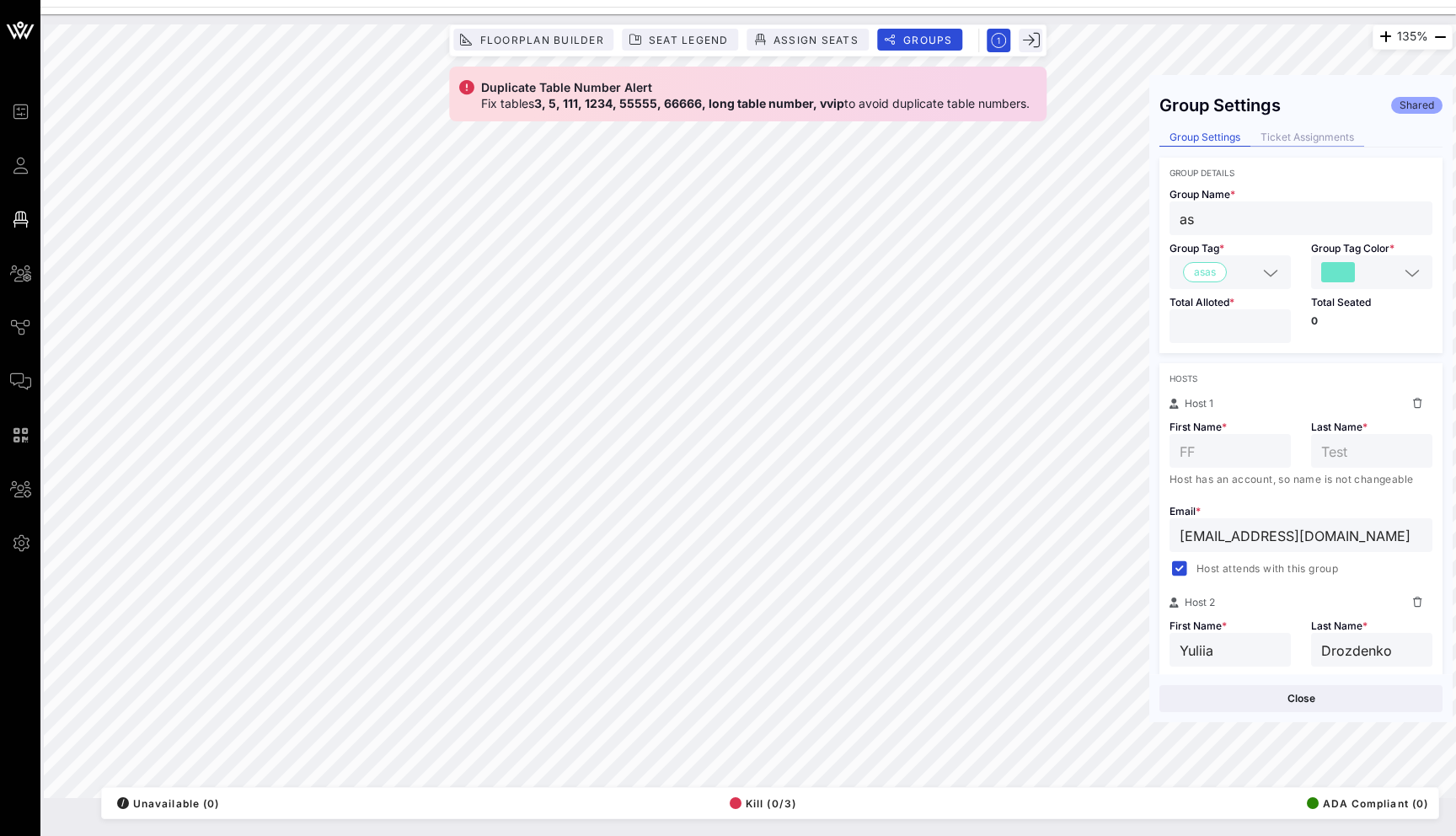
click at [1293, 129] on div "Ticket Assignments" at bounding box center [1307, 137] width 114 height 18
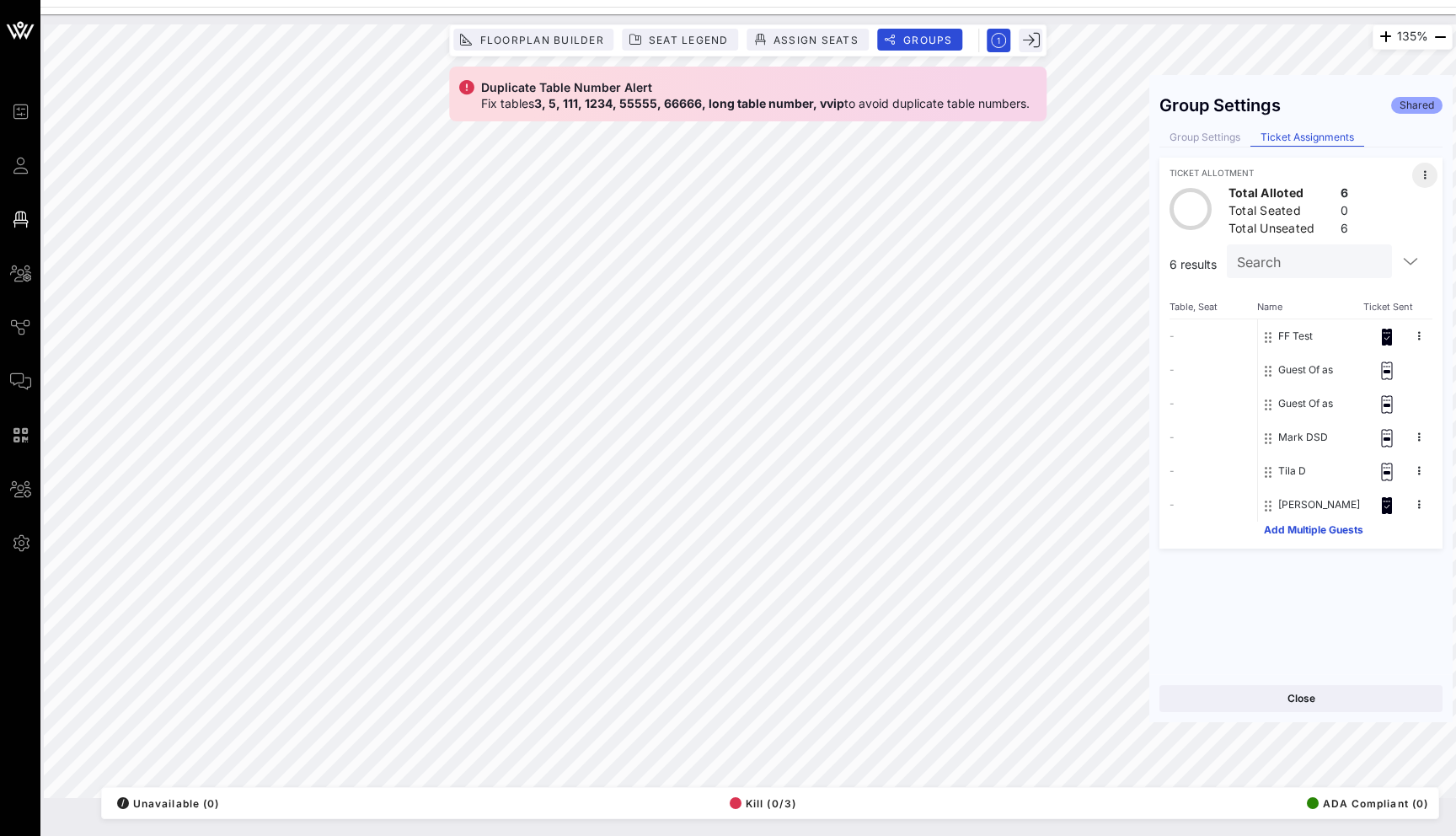
click at [1424, 175] on icon at bounding box center [1425, 175] width 3 height 10
click at [1423, 174] on div "Unseat All" at bounding box center [1405, 179] width 52 height 13
